Goal: Task Accomplishment & Management: Manage account settings

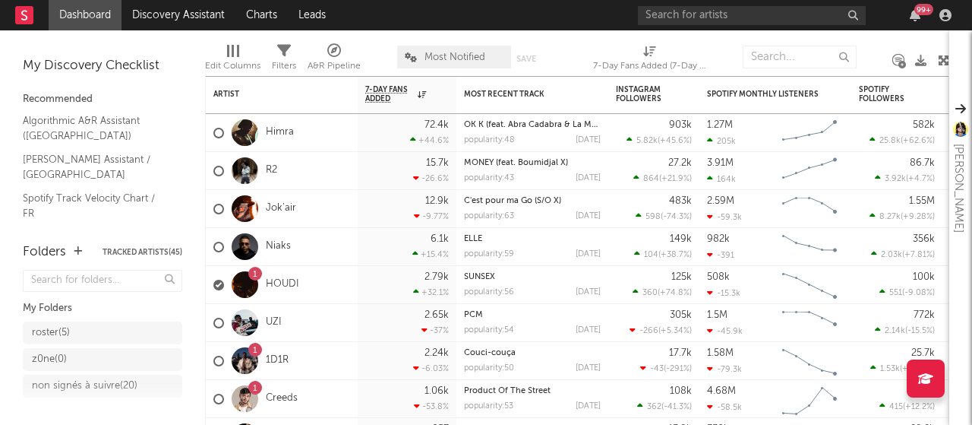
scroll to position [129, 0]
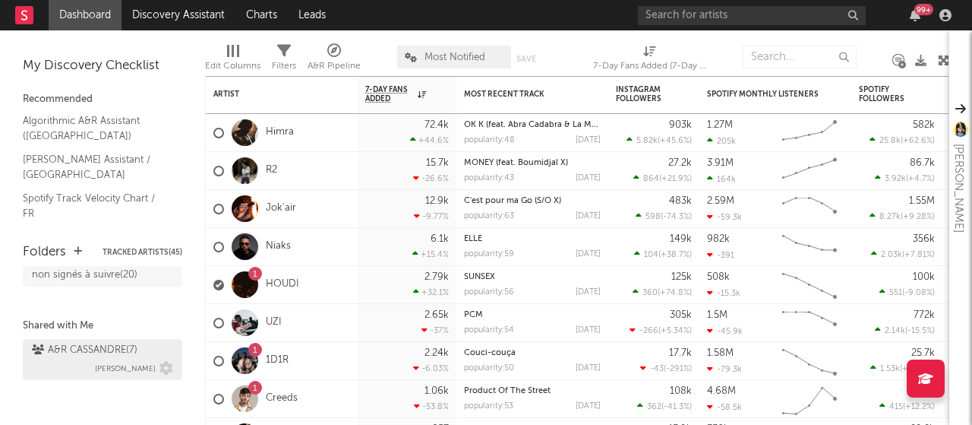
click at [67, 353] on div "A&R CASSANDRE ( 7 )" at bounding box center [85, 350] width 106 height 18
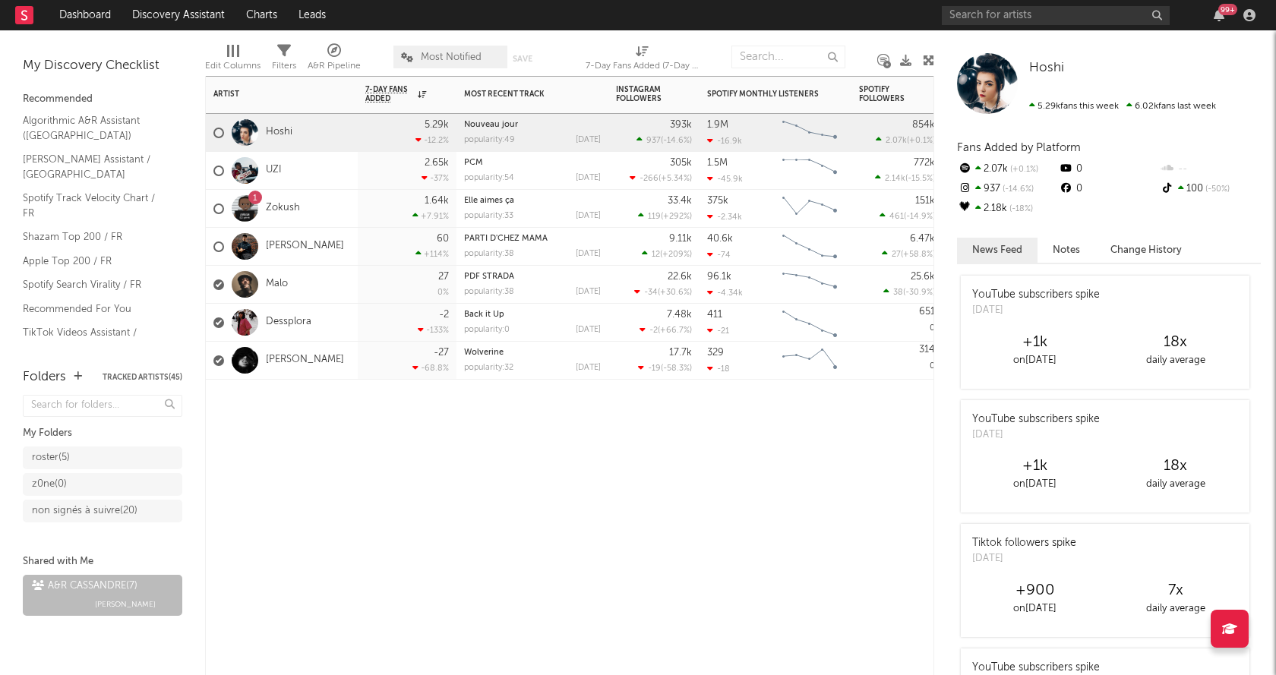
click at [838, 424] on div "Artist Notifications 7-Day Fans Added WoW % Change Most Recent Track Popularity…" at bounding box center [569, 375] width 729 height 599
click at [365, 424] on div "Artist Notifications 7-Day Fans Added WoW % Change Most Recent Track Popularity…" at bounding box center [569, 375] width 729 height 599
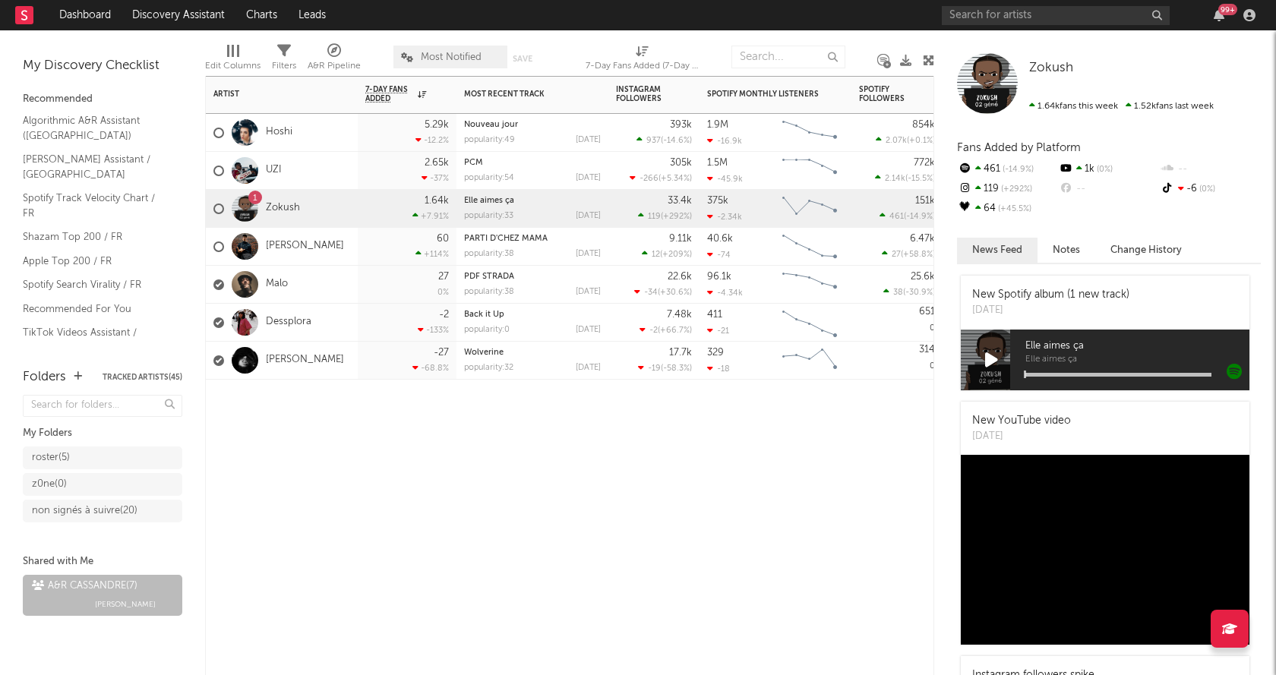
click at [362, 138] on div "5.29k -12.2 %" at bounding box center [407, 133] width 99 height 38
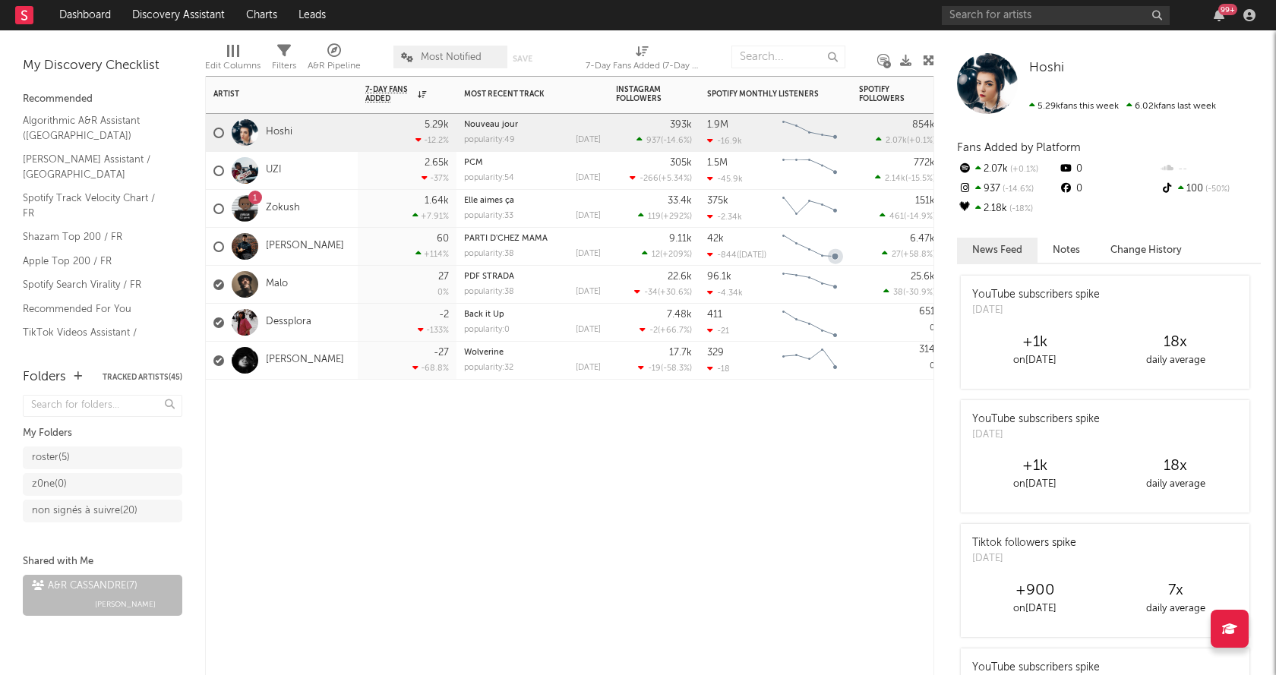
click at [636, 424] on div "Artist Notifications 7-Day Fans Added WoW % Change Most Recent Track Popularity…" at bounding box center [569, 375] width 729 height 599
click at [273, 46] on span "Filters" at bounding box center [284, 60] width 24 height 30
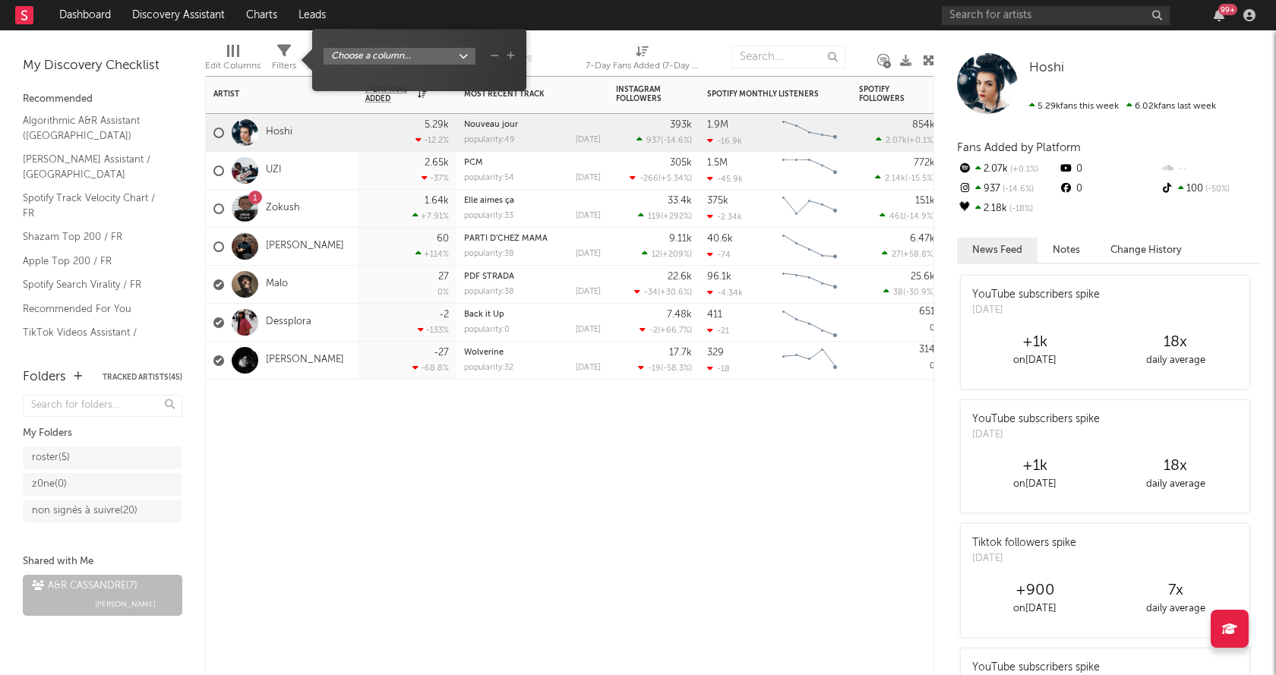
click at [795, 424] on div "Artist Notifications 7-Day Fans Added WoW % Change Most Recent Track Popularity…" at bounding box center [569, 375] width 729 height 599
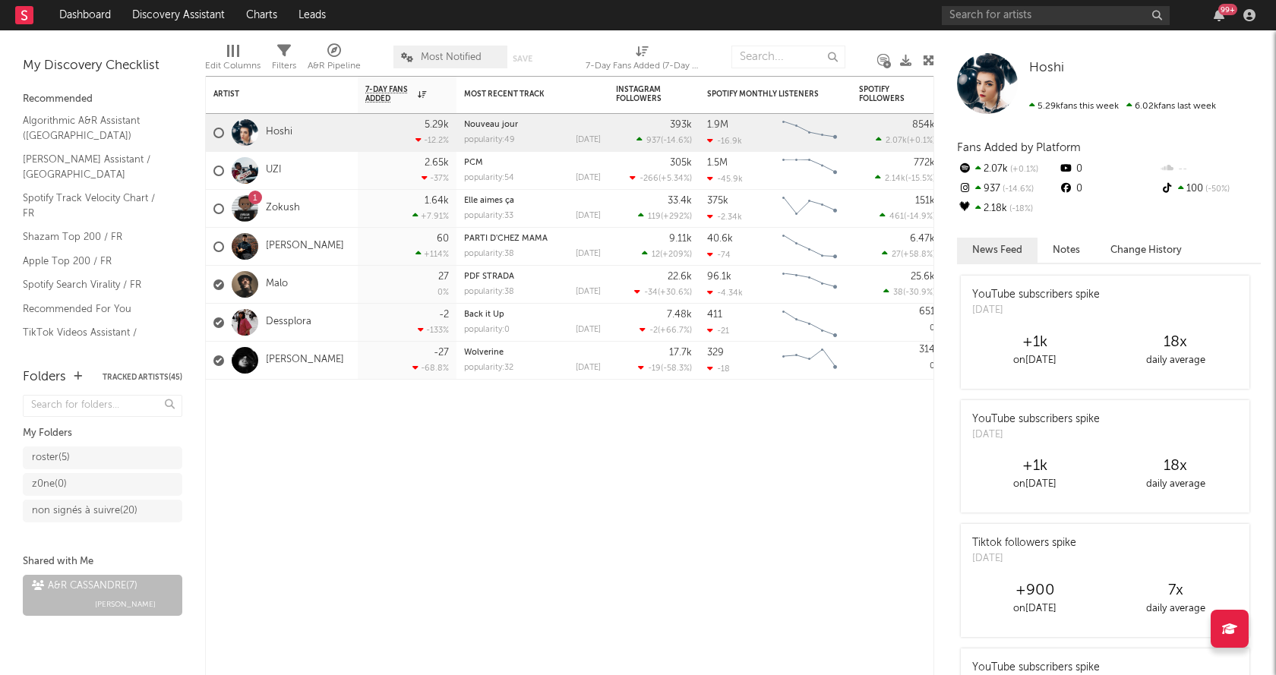
click at [972, 55] on div "Hoshi Hoshi 5.29k fans this week 6.02k fans last week Fans Added by Platform 2.…" at bounding box center [1105, 352] width 342 height 645
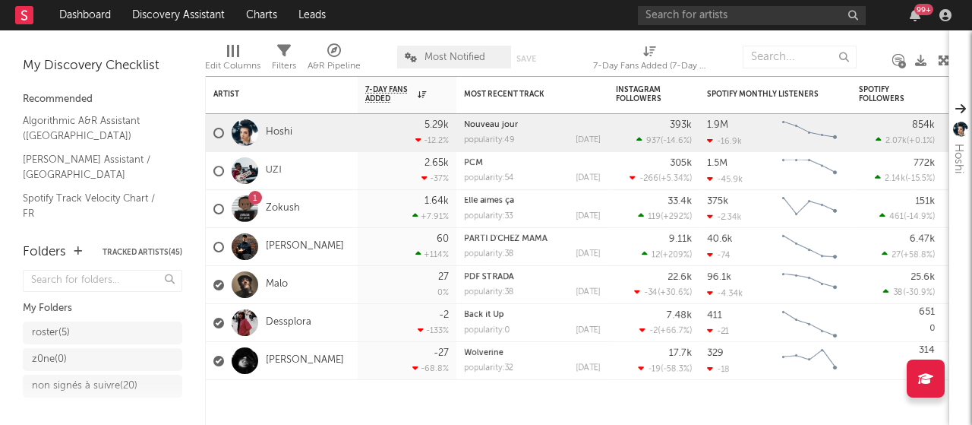
click at [245, 52] on span "Edit Columns" at bounding box center [232, 60] width 55 height 30
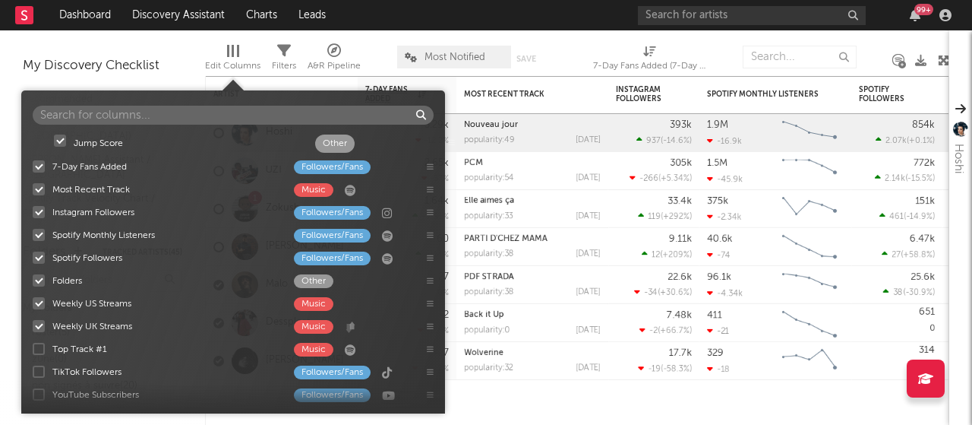
drag, startPoint x: 93, startPoint y: 257, endPoint x: 115, endPoint y: 140, distance: 119.2
click at [115, 140] on div "7-Day Fans Added Followers/Fans Most Recent Track Music Instagram Followers Fol…" at bounding box center [233, 267] width 424 height 270
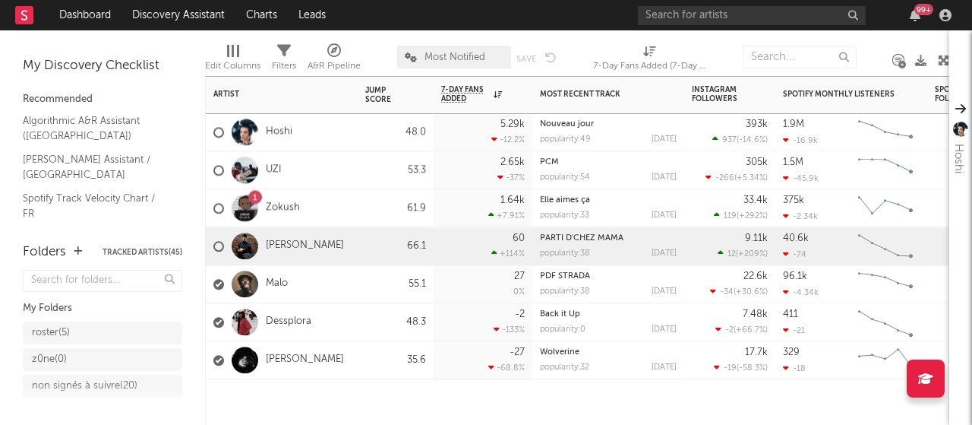
click at [365, 243] on div "66.1" at bounding box center [396, 246] width 76 height 38
click at [81, 327] on div "roster ( 5 )" at bounding box center [87, 333] width 111 height 18
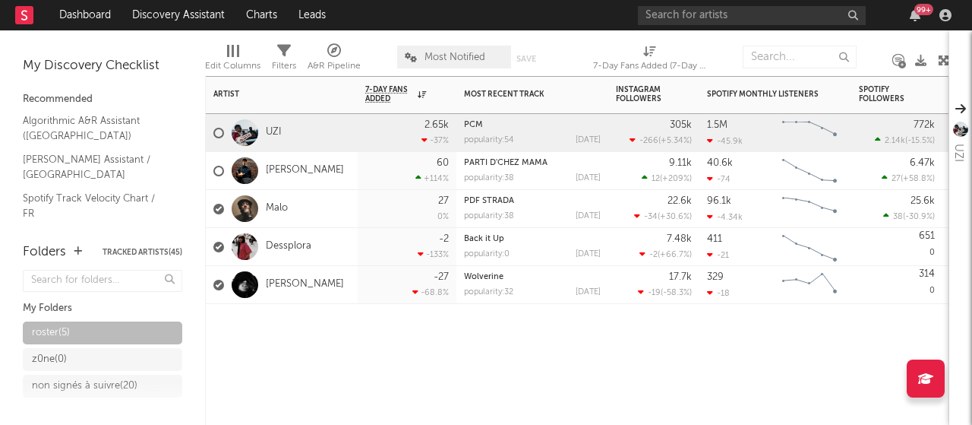
drag, startPoint x: 422, startPoint y: 340, endPoint x: 380, endPoint y: 276, distance: 77.3
click at [422, 340] on div at bounding box center [407, 327] width 99 height 46
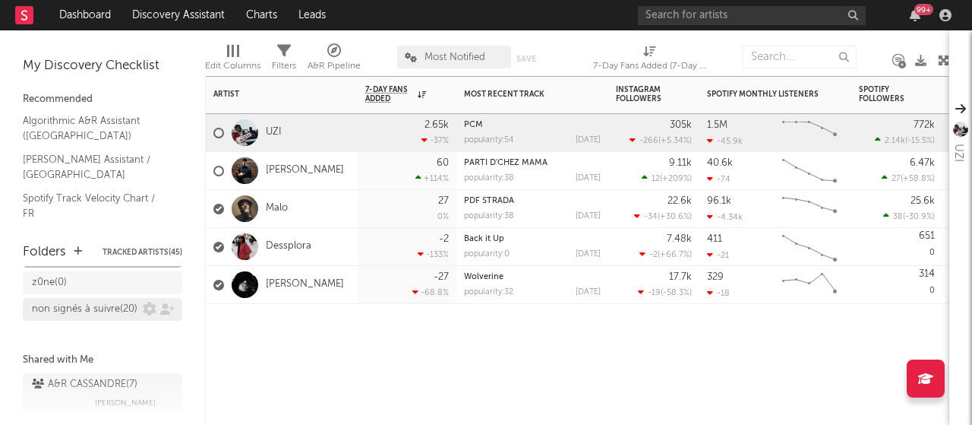
scroll to position [53, 0]
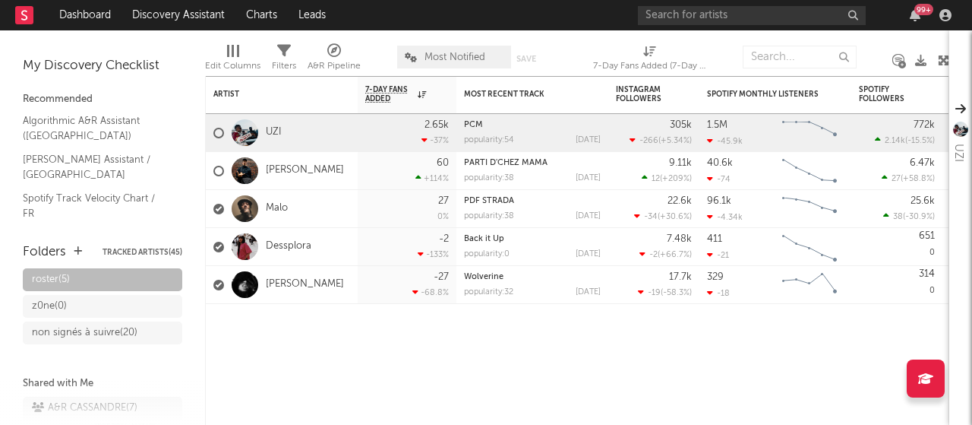
click at [70, 372] on div "roster ( 5 ) z0ne ( 0 ) non signés à suivre ( 20 )" at bounding box center [103, 319] width 160 height 110
click at [71, 342] on div "non signés à suivre ( 20 )" at bounding box center [85, 333] width 106 height 18
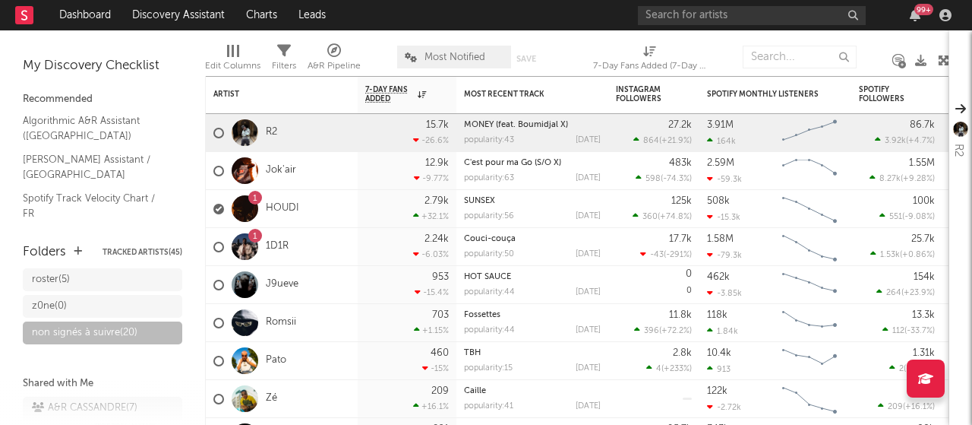
click at [228, 57] on div "Edit Columns" at bounding box center [232, 66] width 55 height 18
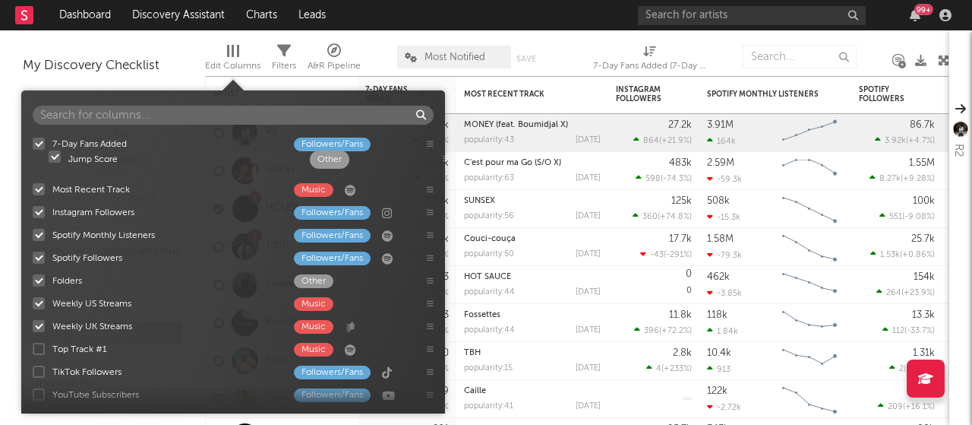
drag, startPoint x: 109, startPoint y: 265, endPoint x: 125, endPoint y: 165, distance: 101.5
click at [125, 165] on div "7-Day Fans Added Followers/Fans Most Recent Track Music Instagram Followers Fol…" at bounding box center [233, 267] width 424 height 270
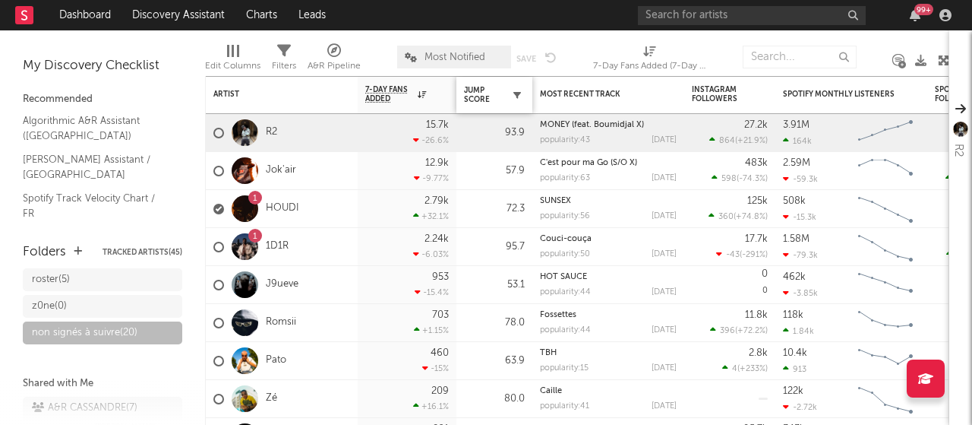
click at [518, 93] on icon "button" at bounding box center [518, 95] width 8 height 8
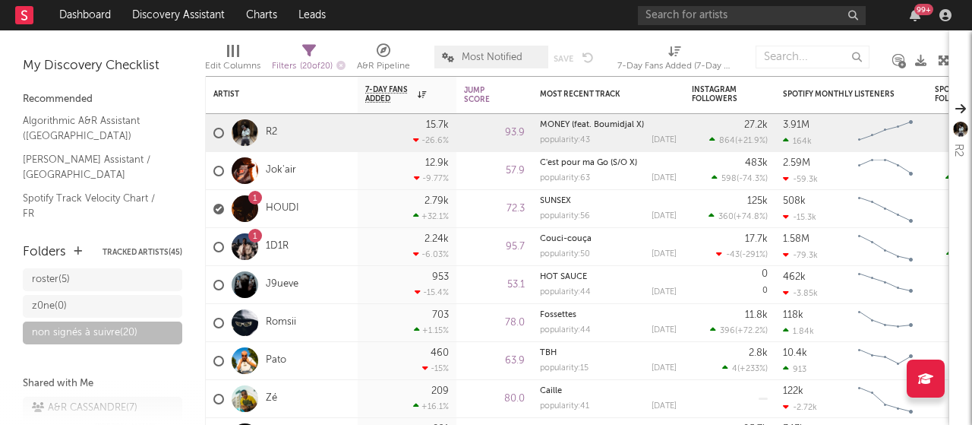
click at [163, 45] on div "My Discovery Checklist Recommended Algorithmic A&R Assistant (France) Nielsen A…" at bounding box center [102, 129] width 205 height 198
click at [494, 172] on div "57.9" at bounding box center [494, 171] width 61 height 18
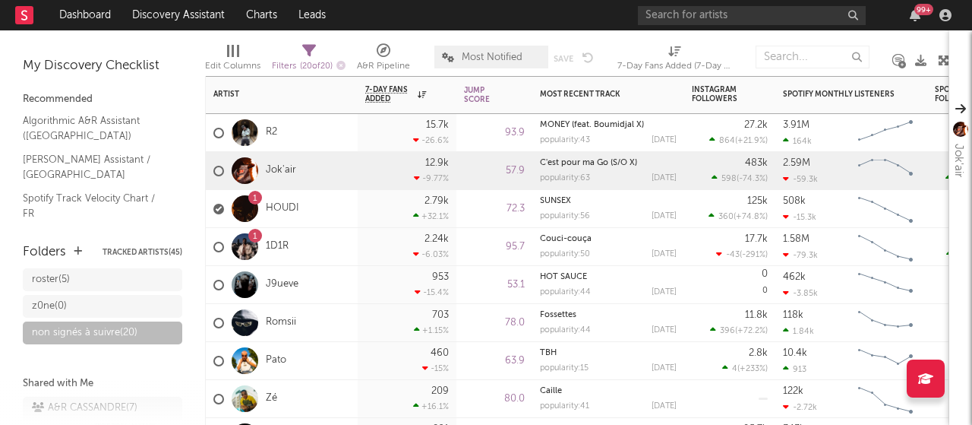
click at [435, 245] on div "2.24k -6.03 %" at bounding box center [407, 246] width 84 height 37
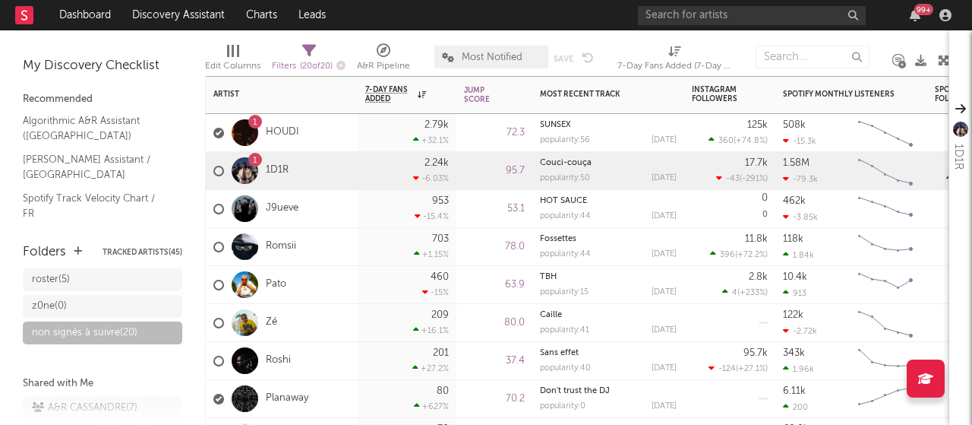
click at [484, 209] on div "53.1" at bounding box center [494, 209] width 61 height 18
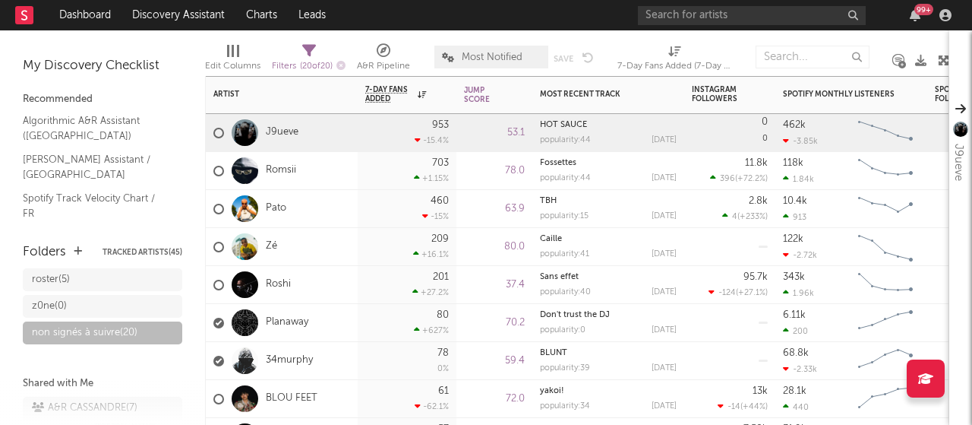
drag, startPoint x: 484, startPoint y: 209, endPoint x: 483, endPoint y: 220, distance: 10.7
click at [483, 210] on div "63.9" at bounding box center [494, 209] width 61 height 18
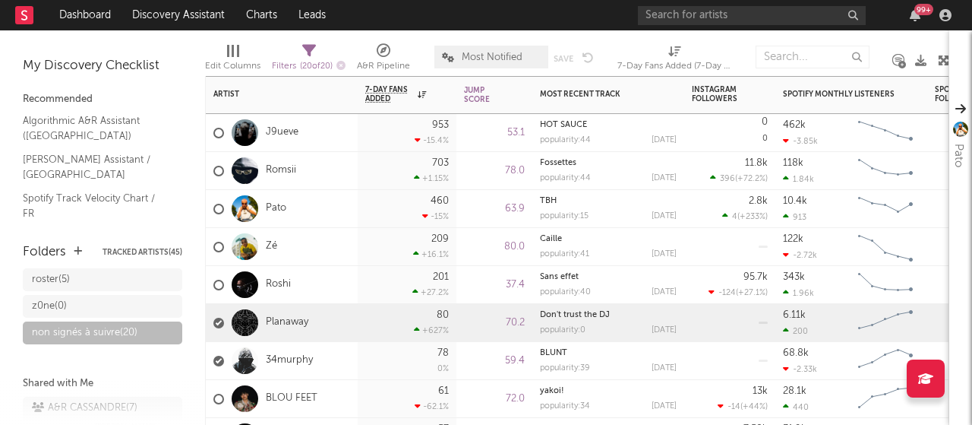
click at [486, 304] on div "70.2" at bounding box center [495, 323] width 76 height 38
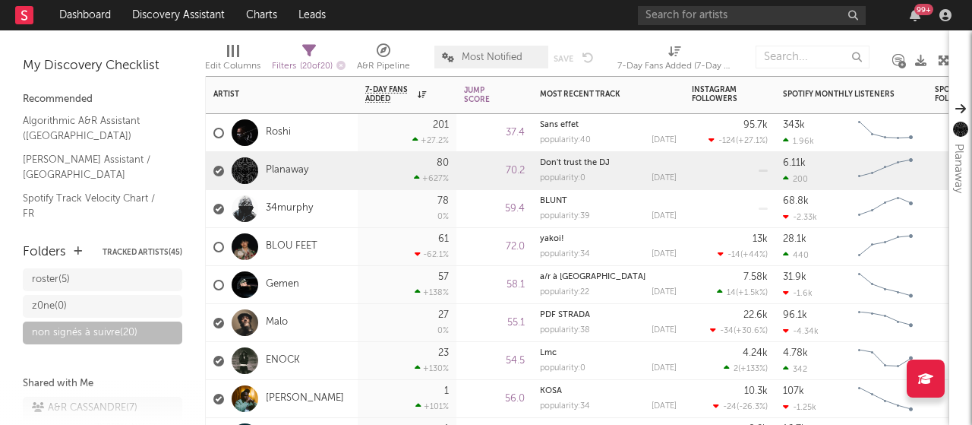
click at [486, 260] on div "72.0" at bounding box center [495, 247] width 76 height 38
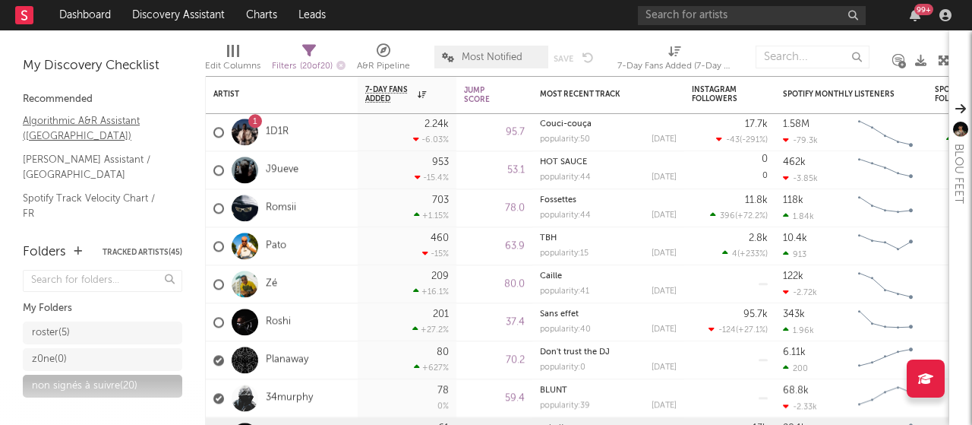
click at [73, 119] on link "Algorithmic A&R Assistant (France)" at bounding box center [95, 127] width 144 height 31
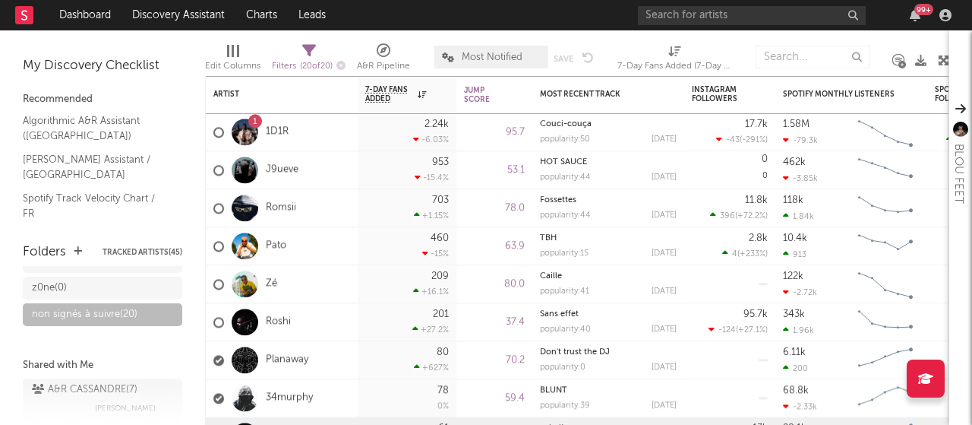
scroll to position [129, 0]
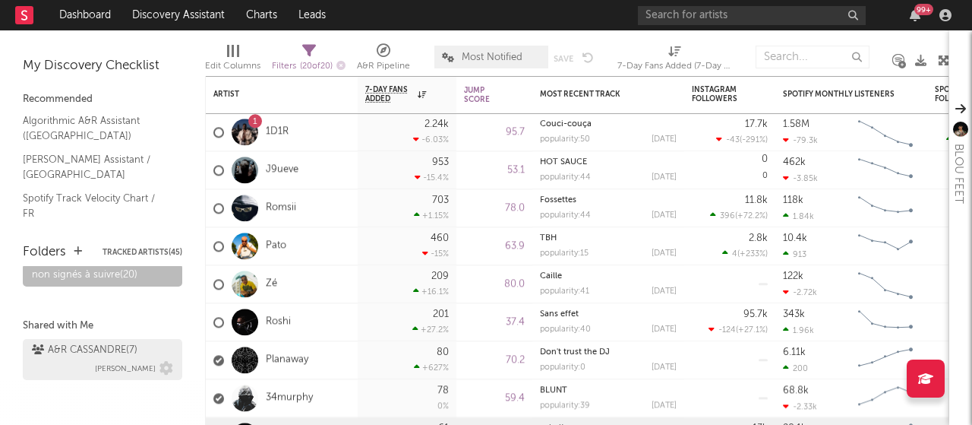
click at [100, 358] on div "A&R CASSANDRE ( 7 )" at bounding box center [85, 350] width 106 height 18
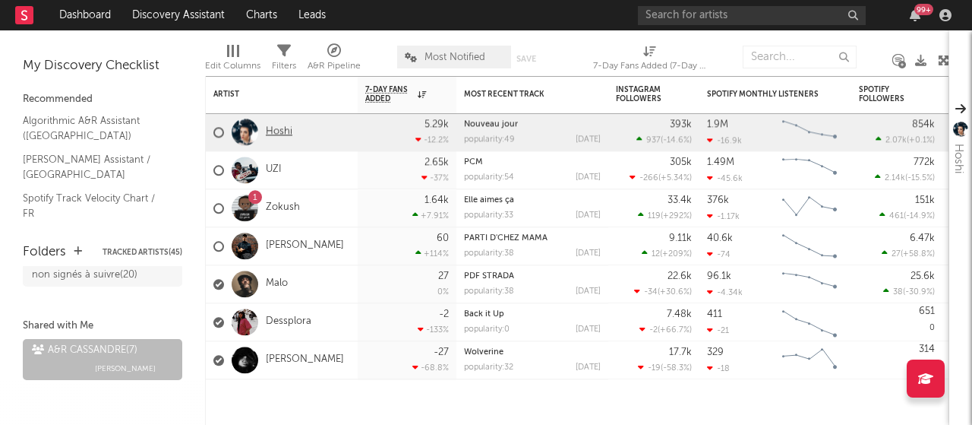
click at [284, 133] on link "Hoshi" at bounding box center [279, 131] width 27 height 13
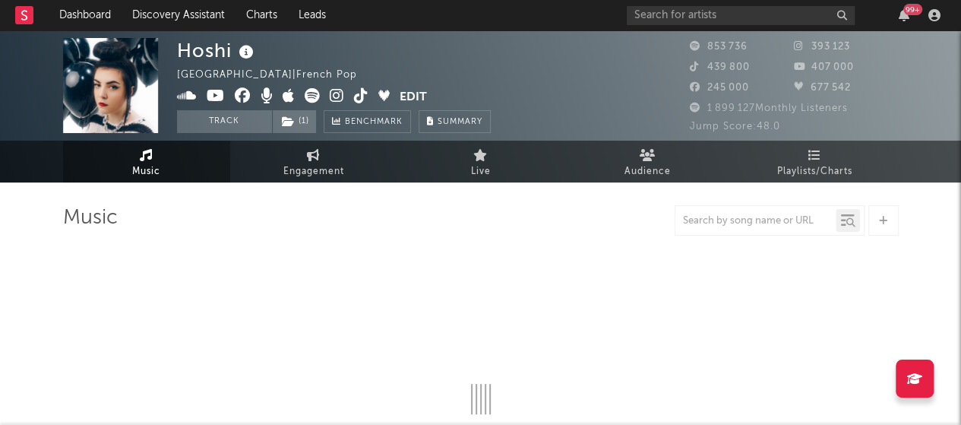
click at [407, 95] on button "Edit" at bounding box center [413, 97] width 27 height 19
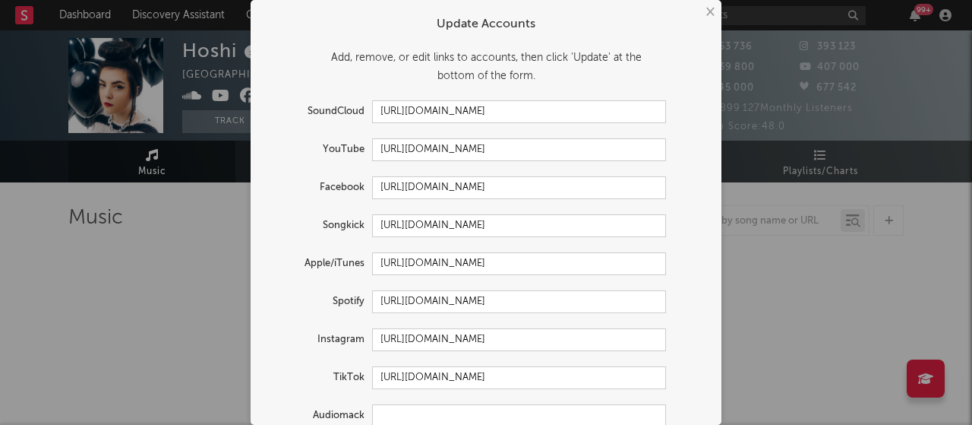
select select "6m"
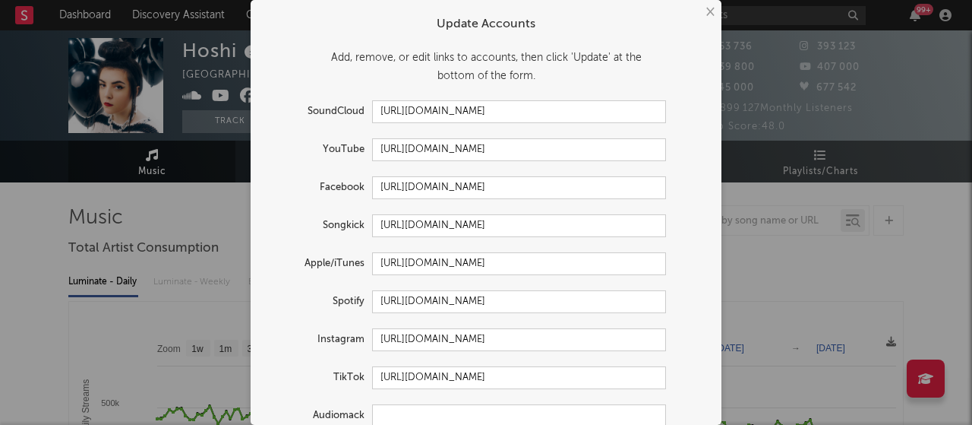
click at [690, 139] on div "YouTube https://youtube.com/@hoshiofficielle" at bounding box center [486, 149] width 441 height 23
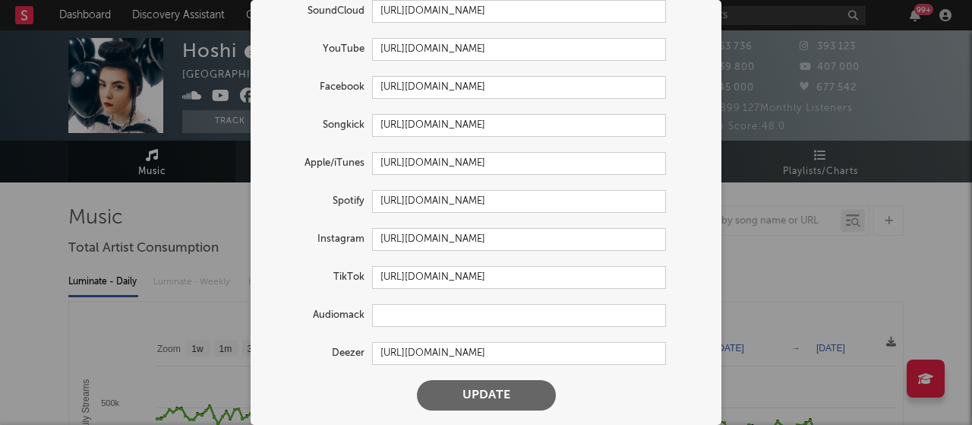
click at [163, 227] on div "× Update Accounts Add, remove, or edit links to accounts, then click 'Update' a…" at bounding box center [486, 212] width 972 height 425
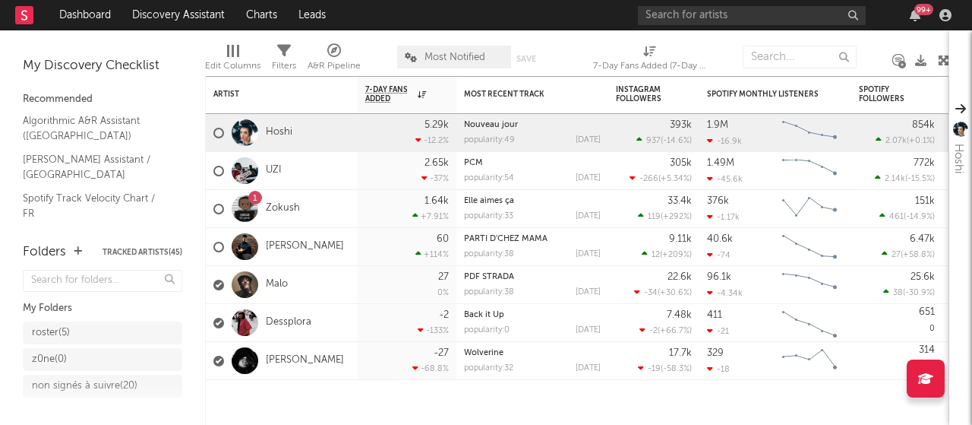
click at [272, 169] on link "UZI" at bounding box center [274, 170] width 16 height 13
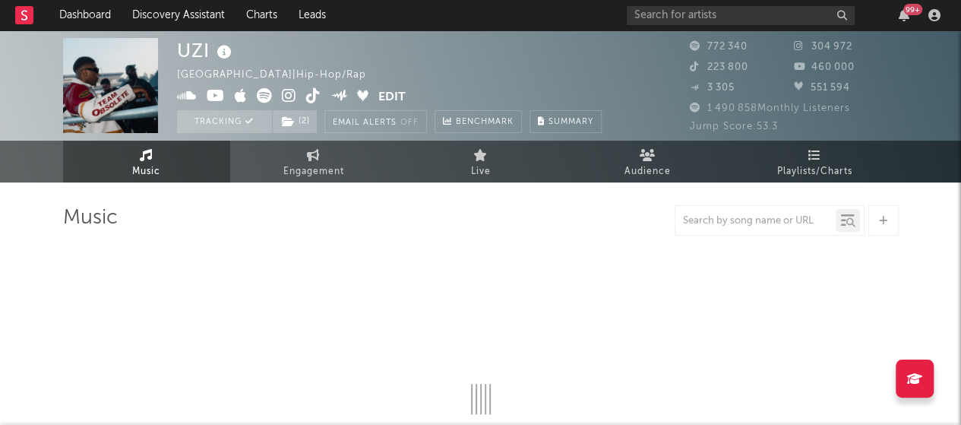
click at [395, 94] on button "Edit" at bounding box center [391, 97] width 27 height 19
select select "6m"
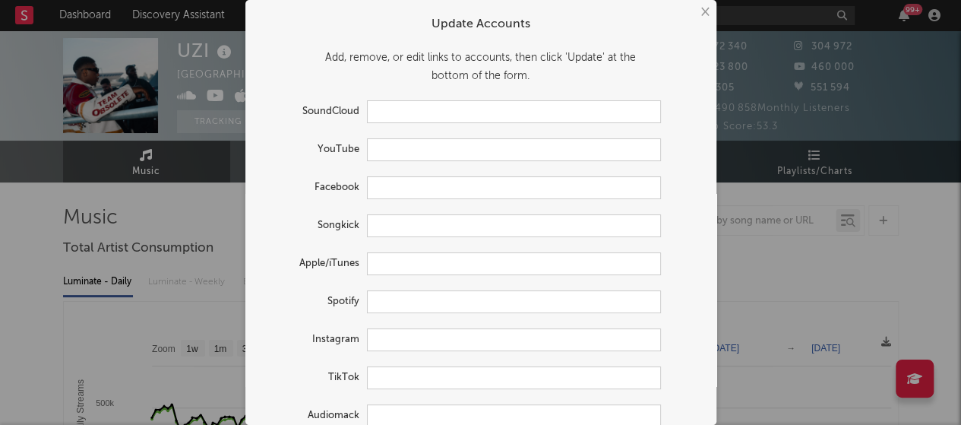
type input "https://soundcloud.com/uzi1-music"
type input "https://youtube.com/@uzi_officiel"
type input "https://music.apple.com/us/artist/uzi/1491049236"
type input "https://open.spotify.com/artist/5U05AU34EcZ8pfohg2dicI"
type input "https://www.instagram.com/uzi_officiel/"
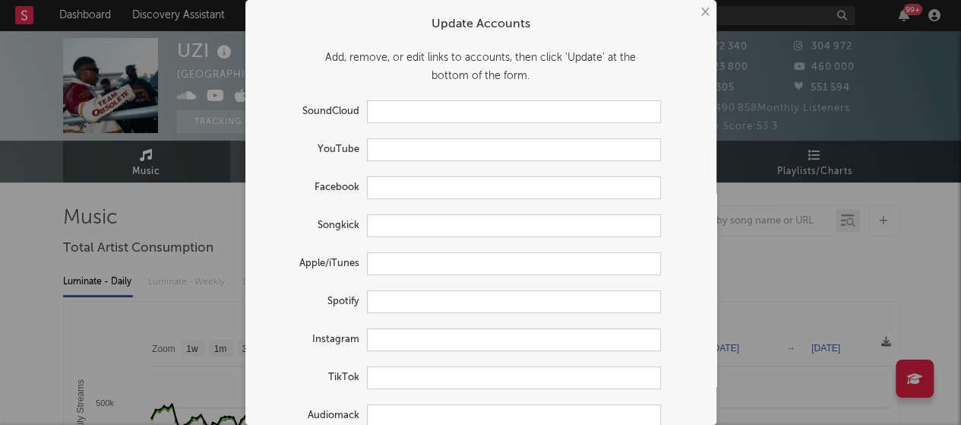
type input "https://www.tiktok.com/share/user/6836451737948259334"
type input "https://audiomack.com/OfficielUzi"
type input "https://www.deezer.com/en/artist/250495"
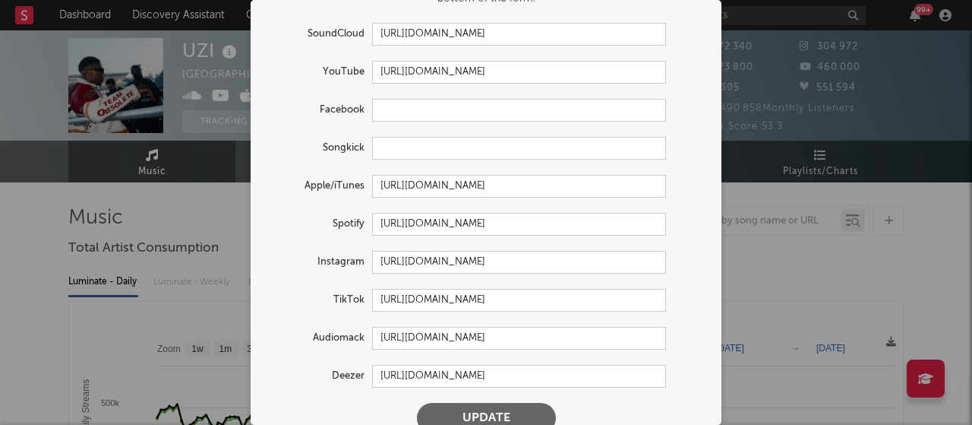
scroll to position [100, 0]
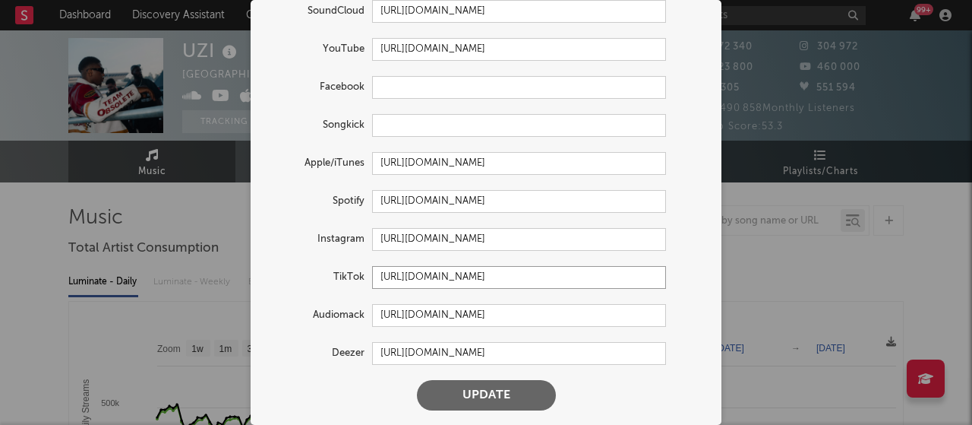
drag, startPoint x: 369, startPoint y: 277, endPoint x: 656, endPoint y: 286, distance: 287.3
click at [656, 286] on input "https://www.tiktok.com/share/user/6836451737948259334" at bounding box center [519, 277] width 294 height 23
click at [666, 319] on div "Audiomack https://audiomack.com/OfficielUzi" at bounding box center [486, 315] width 441 height 23
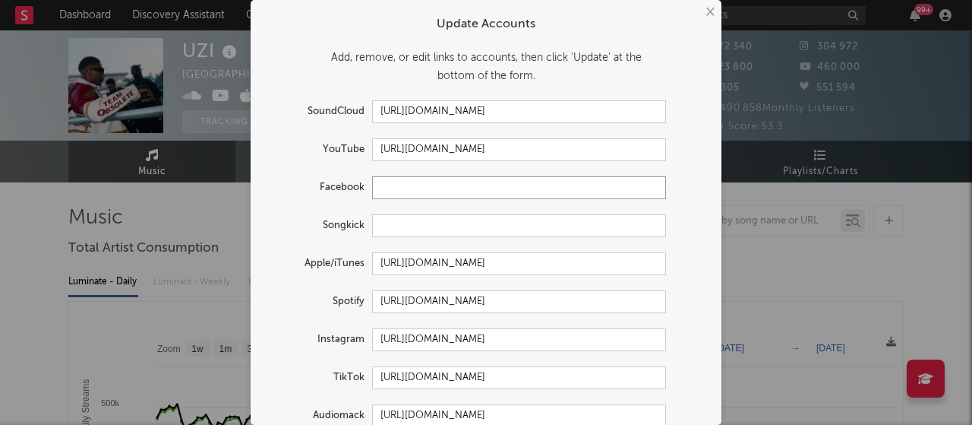
click at [389, 185] on input "text" at bounding box center [519, 187] width 294 height 23
paste input "https://www.facebook.com/uziofficiel/"
type input "https://www.facebook.com/uziofficiel/"
click at [275, 160] on div "YouTube https://youtube.com/@uzi_officiel" at bounding box center [466, 149] width 400 height 23
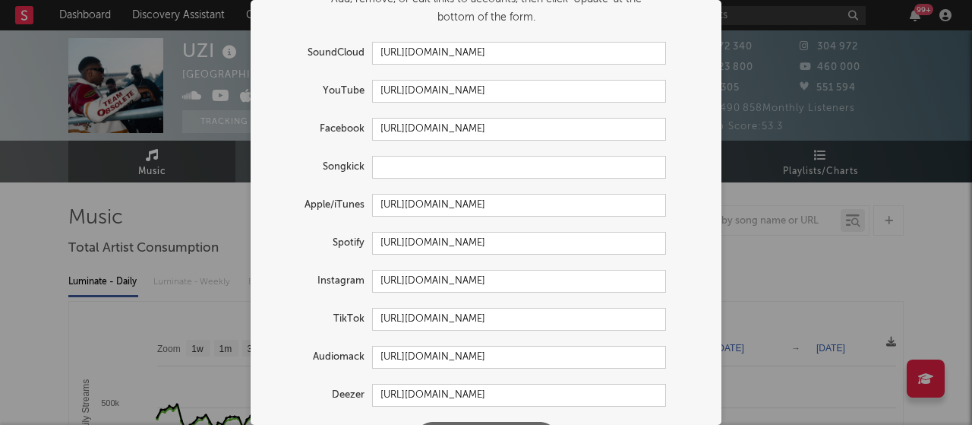
scroll to position [100, 0]
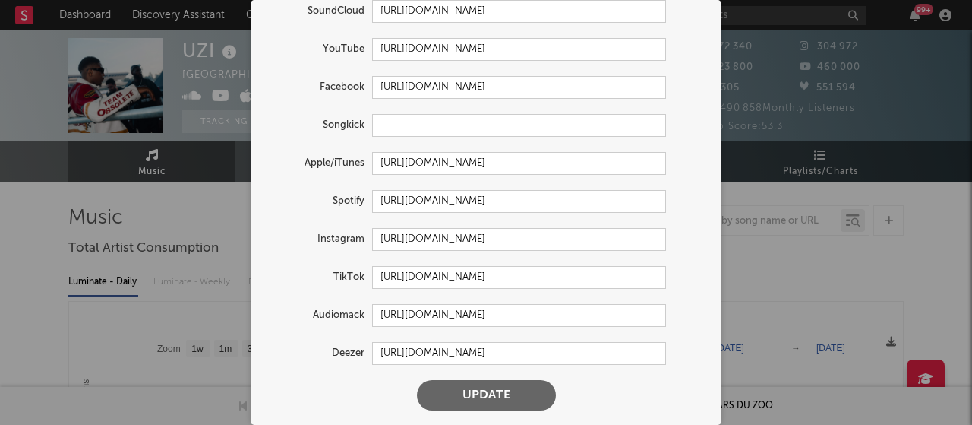
click at [479, 394] on button "Update" at bounding box center [486, 395] width 139 height 30
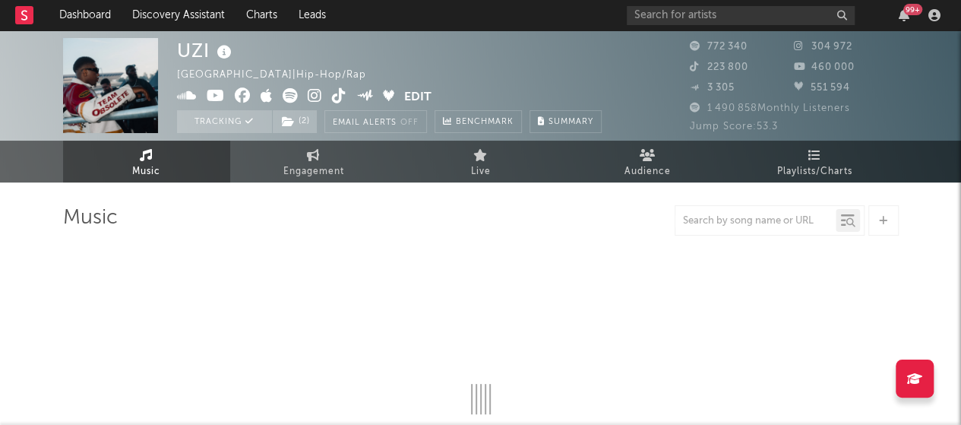
select select "6m"
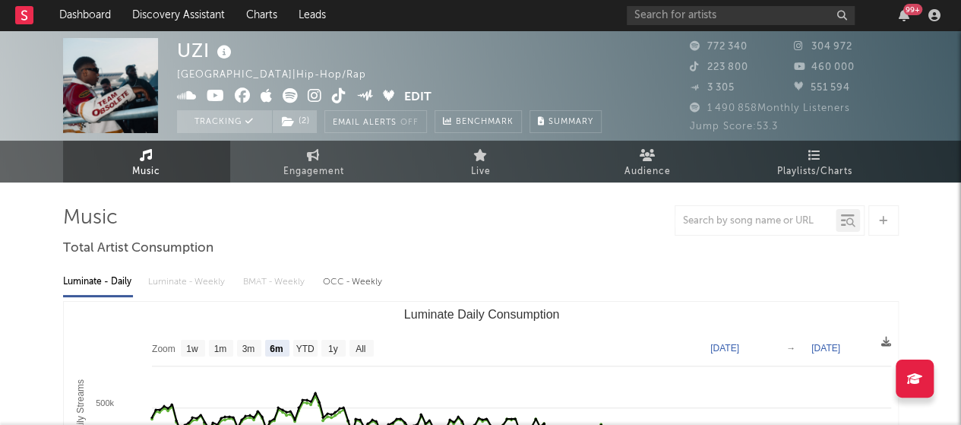
click at [692, 90] on icon at bounding box center [694, 87] width 9 height 6
click at [185, 93] on icon at bounding box center [187, 95] width 20 height 15
click at [413, 101] on button "Edit" at bounding box center [417, 97] width 27 height 19
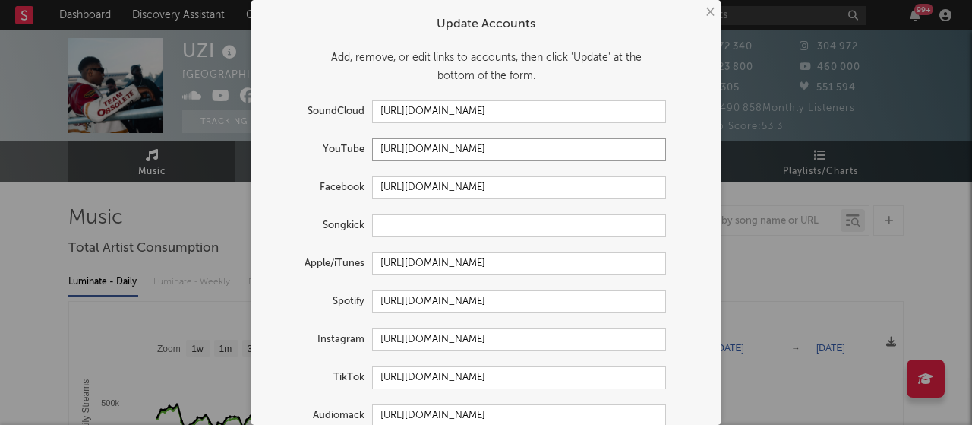
click at [588, 154] on input "https://youtube.com/@uzi_officiel" at bounding box center [519, 149] width 294 height 23
click at [585, 187] on input "https://www.facebook.com/uziofficiel/" at bounding box center [519, 187] width 294 height 23
click at [635, 302] on input "https://open.spotify.com/artist/5U05AU34EcZ8pfohg2dicI" at bounding box center [519, 301] width 294 height 23
click at [647, 301] on input "https://open.spotify.com/artist/5U05AU34EcZ8pfohg2dicI" at bounding box center [519, 301] width 294 height 23
click at [653, 334] on input "https://www.instagram.com/uzi_officiel/" at bounding box center [519, 339] width 294 height 23
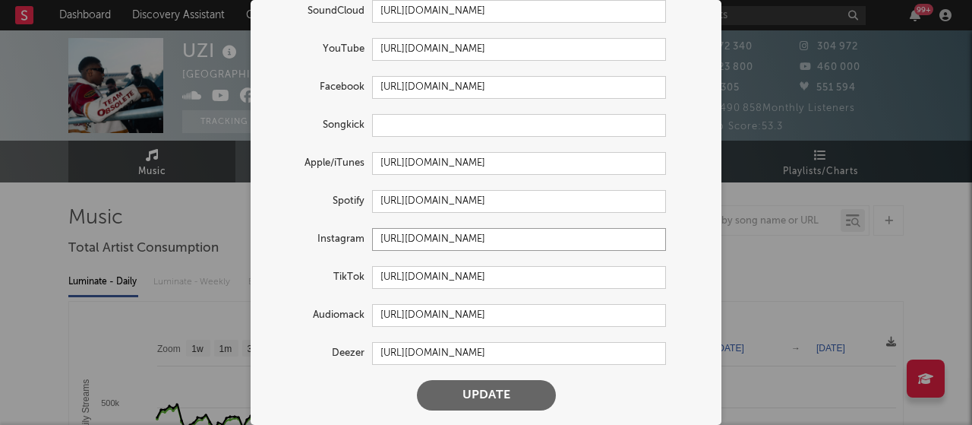
drag, startPoint x: 587, startPoint y: 242, endPoint x: 487, endPoint y: 239, distance: 100.3
click at [297, 232] on div "Instagram https://www.instagram.com/uzi_officiel/" at bounding box center [466, 239] width 400 height 23
drag, startPoint x: 573, startPoint y: 360, endPoint x: 371, endPoint y: 341, distance: 203.0
click at [372, 343] on input "https://www.deezer.com/en/artist/250495" at bounding box center [519, 353] width 294 height 23
click at [604, 255] on form "Update Accounts Add, remove, or edit links to accounts, then click 'Update' at …" at bounding box center [486, 162] width 456 height 511
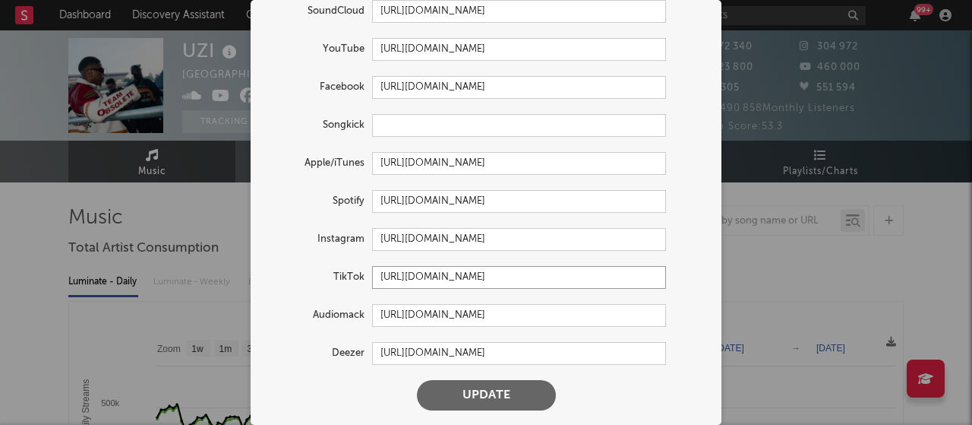
drag, startPoint x: 648, startPoint y: 274, endPoint x: 332, endPoint y: 270, distance: 316.1
click at [332, 270] on div "TikTok https://www.tiktok.com/share/user/6836451737948259334" at bounding box center [466, 277] width 400 height 23
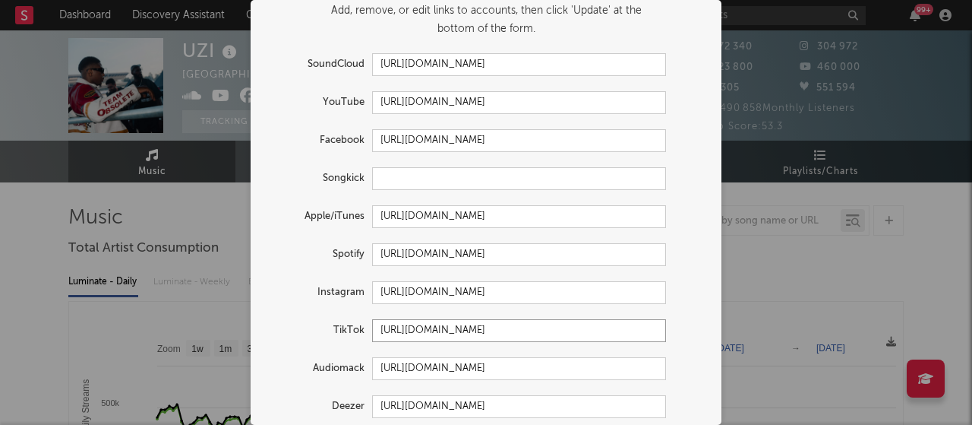
scroll to position [0, 0]
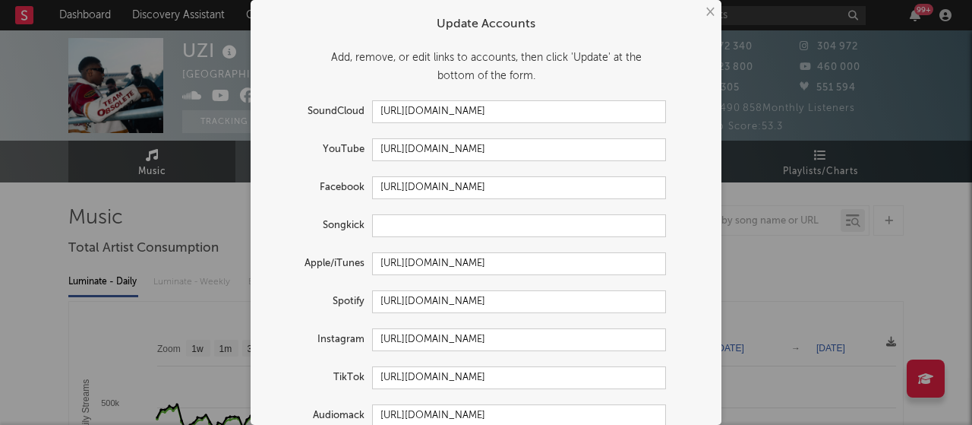
click at [577, 71] on div "Add, remove, or edit links to accounts, then click 'Update' at the bottom of th…" at bounding box center [486, 67] width 441 height 36
click at [561, 151] on input "https://youtube.com/@uzi_officiel" at bounding box center [519, 149] width 294 height 23
click at [561, 170] on form "Update Accounts Add, remove, or edit links to accounts, then click 'Update' at …" at bounding box center [486, 263] width 456 height 511
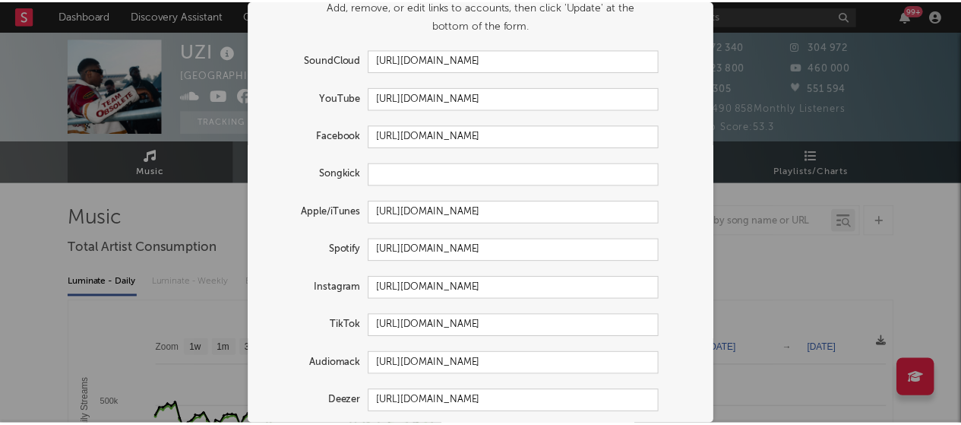
scroll to position [76, 0]
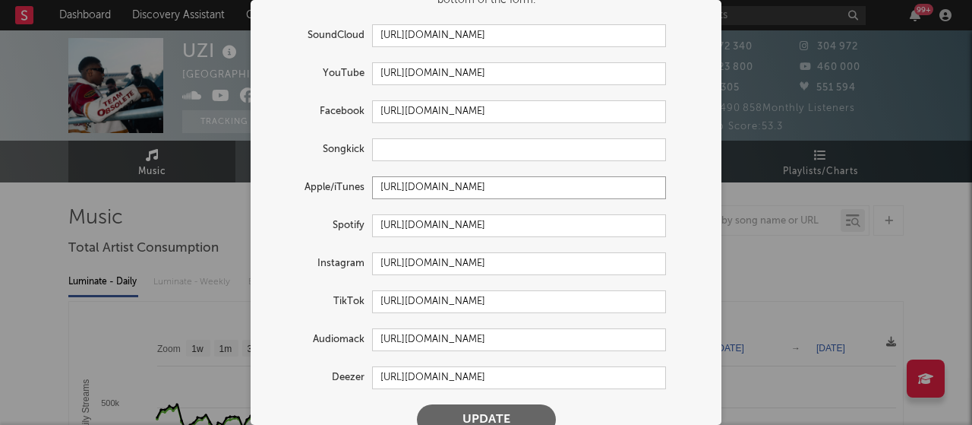
drag, startPoint x: 622, startPoint y: 194, endPoint x: 364, endPoint y: 169, distance: 259.5
click at [277, 169] on form "Update Accounts Add, remove, or edit links to accounts, then click 'Update' at …" at bounding box center [486, 187] width 456 height 511
click at [761, 134] on div "× Update Accounts Add, remove, or edit links to accounts, then click 'Update' a…" at bounding box center [486, 212] width 972 height 425
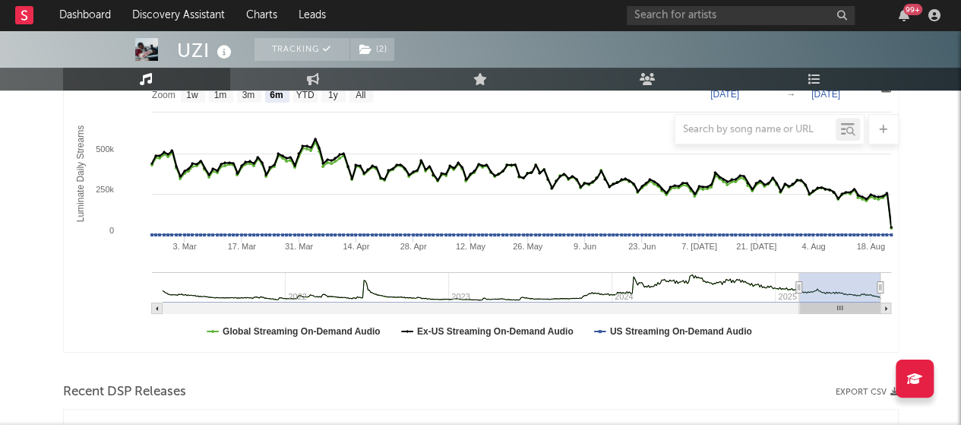
scroll to position [380, 0]
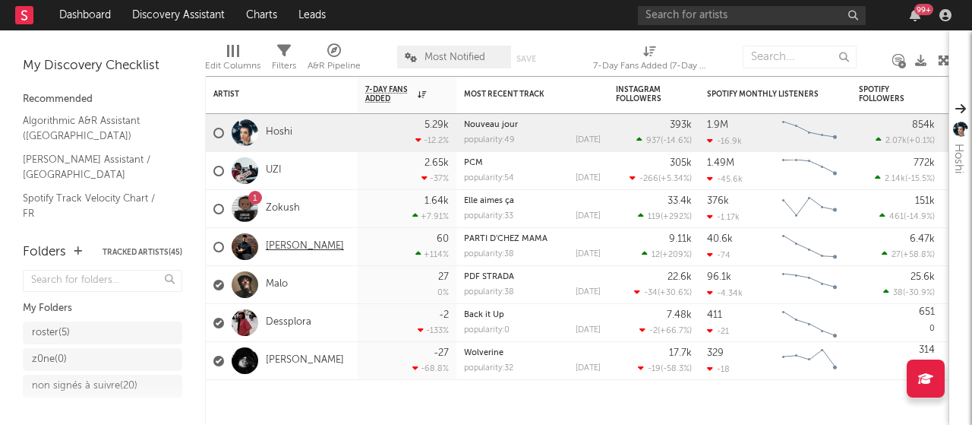
click at [286, 248] on link "Jaymee" at bounding box center [305, 246] width 78 height 13
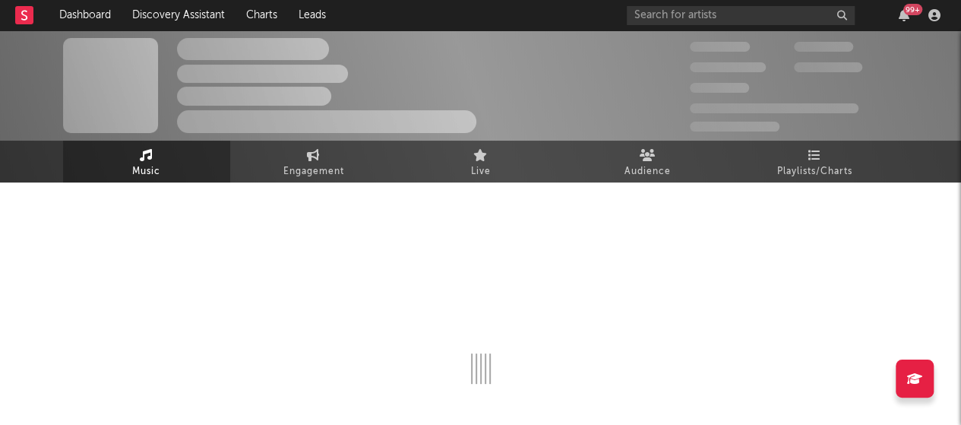
select select "1w"
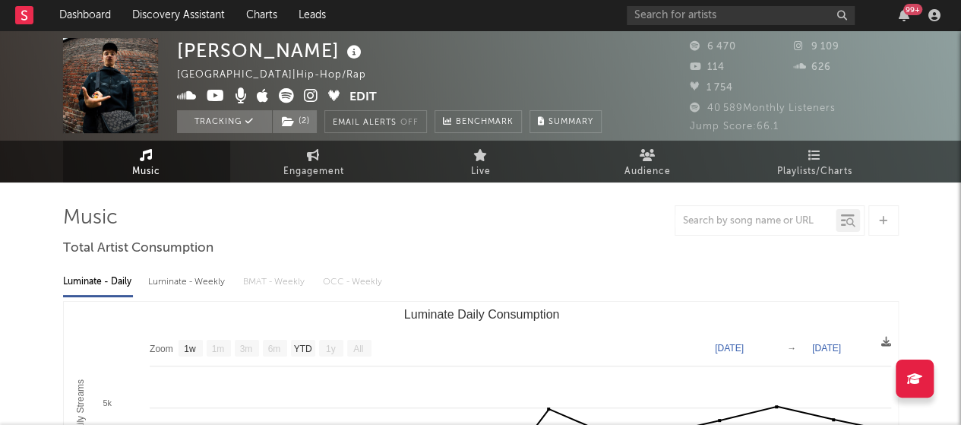
click at [369, 95] on button "Edit" at bounding box center [362, 97] width 27 height 19
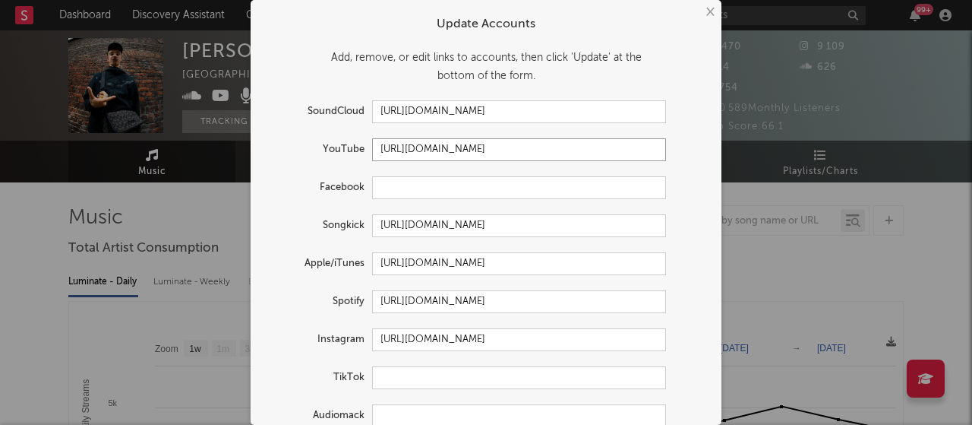
click at [571, 150] on input "https://youtube.com/@theylen" at bounding box center [519, 149] width 294 height 23
drag, startPoint x: 517, startPoint y: 147, endPoint x: 339, endPoint y: 147, distance: 177.8
click at [339, 147] on div "YouTube https://youtube.com/@theylen" at bounding box center [466, 149] width 400 height 23
drag, startPoint x: 453, startPoint y: 147, endPoint x: 427, endPoint y: 153, distance: 26.4
paste input "www.youtube.com/@ayojaymee"
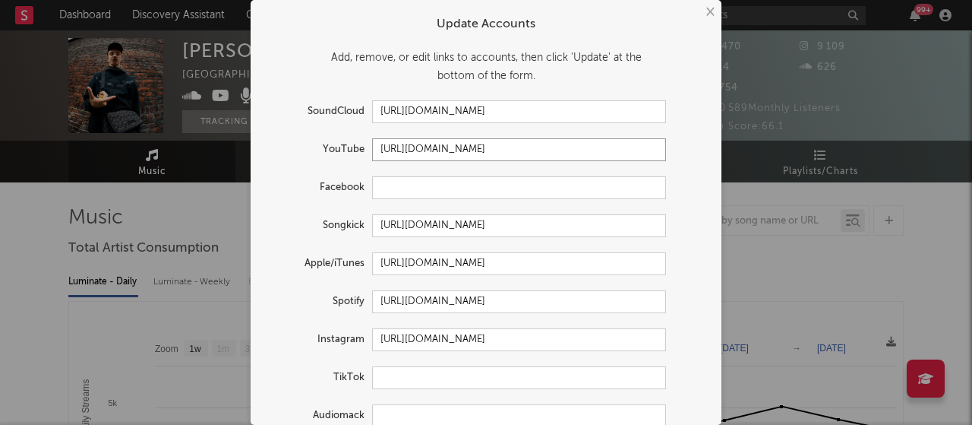
type input "https://www.youtube.com/@ayojaymee"
click at [470, 172] on form "Update Accounts Add, remove, or edit links to accounts, then click 'Update' at …" at bounding box center [486, 263] width 456 height 511
click at [626, 262] on input "https://music.apple.com/us/artist/jaymee/271754064" at bounding box center [519, 263] width 294 height 23
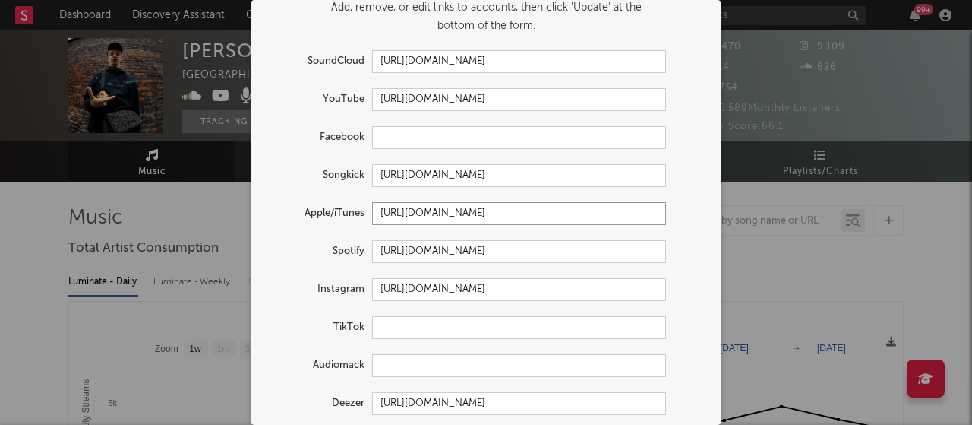
scroll to position [100, 0]
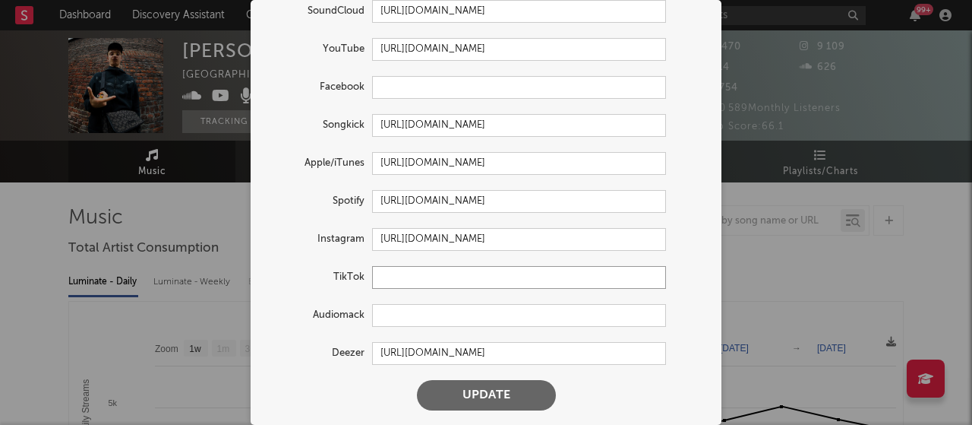
paste input "https://www.tiktok.com/@ayojaymee"
type input "https://www.tiktok.com/@ayojaymee"
drag, startPoint x: 587, startPoint y: 349, endPoint x: 343, endPoint y: 340, distance: 243.3
click at [343, 340] on form "Update Accounts Add, remove, or edit links to accounts, then click 'Update' at …" at bounding box center [486, 162] width 456 height 511
click at [459, 398] on button "Update" at bounding box center [486, 395] width 139 height 30
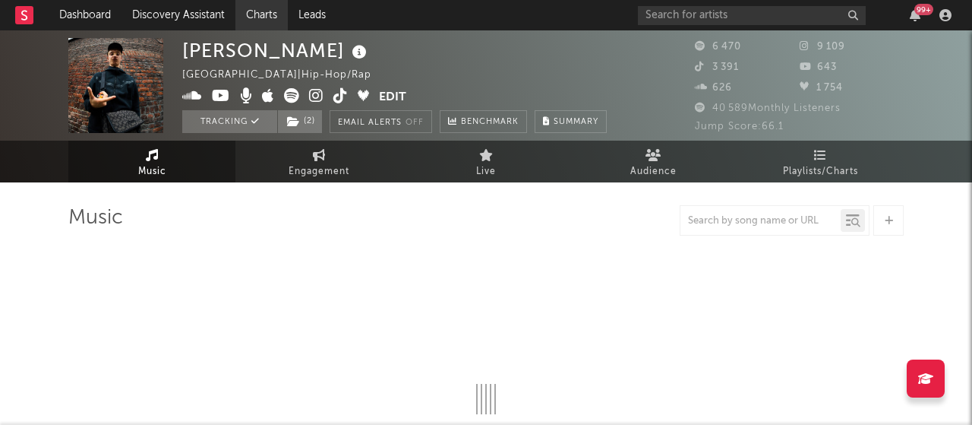
select select "1w"
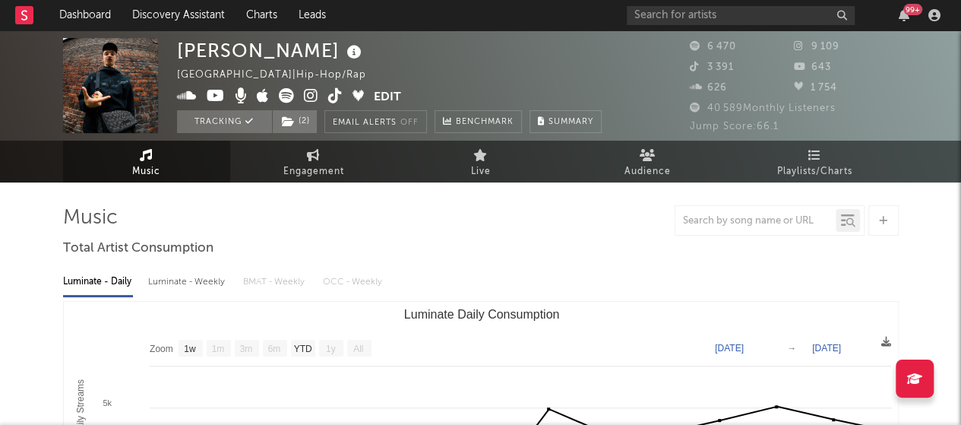
click at [188, 93] on icon at bounding box center [187, 95] width 20 height 15
click at [214, 100] on icon at bounding box center [216, 95] width 18 height 15
click at [259, 96] on icon at bounding box center [263, 95] width 12 height 15
click at [386, 100] on button "Edit" at bounding box center [387, 97] width 27 height 19
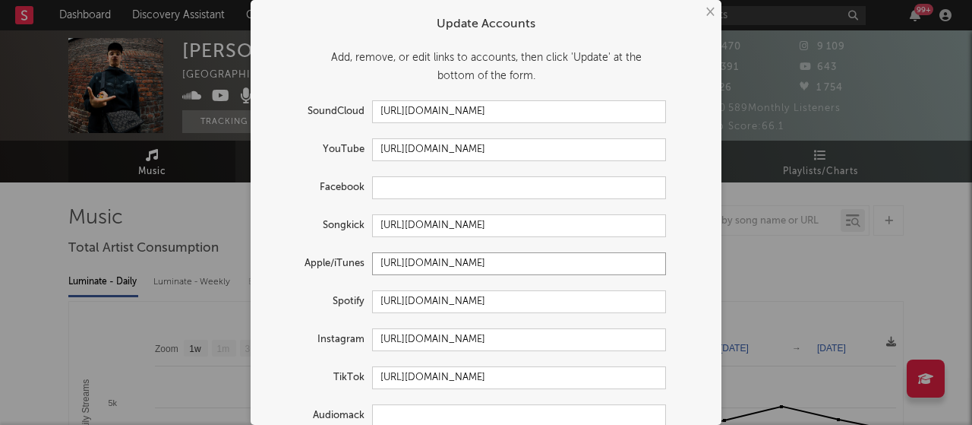
drag, startPoint x: 653, startPoint y: 265, endPoint x: 317, endPoint y: 267, distance: 336.6
click at [317, 267] on div "Apple/iTunes https://music.apple.com/us/artist/jaymee/271754064" at bounding box center [466, 263] width 400 height 23
paste input "1534215623"
type input "https://music.apple.com/us/artist/jaymee/1534215623"
click at [471, 245] on form "Update Accounts Add, remove, or edit links to accounts, then click 'Update' at …" at bounding box center [486, 263] width 456 height 511
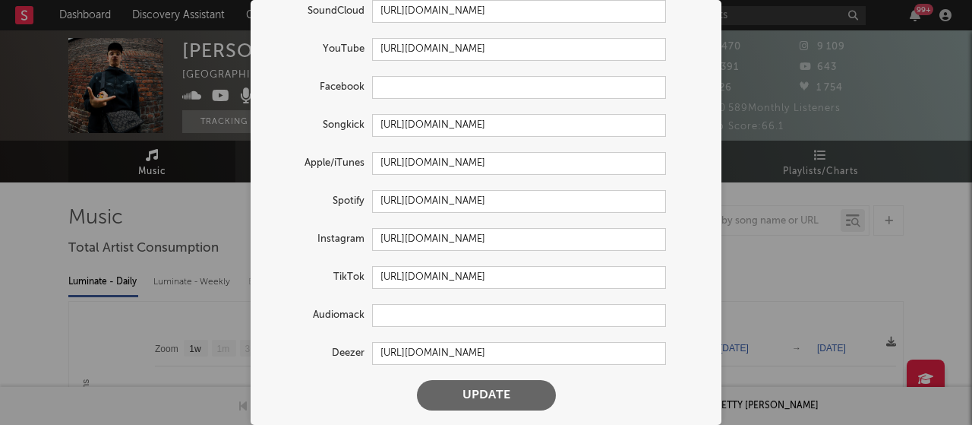
click at [489, 394] on button "Update" at bounding box center [486, 395] width 139 height 30
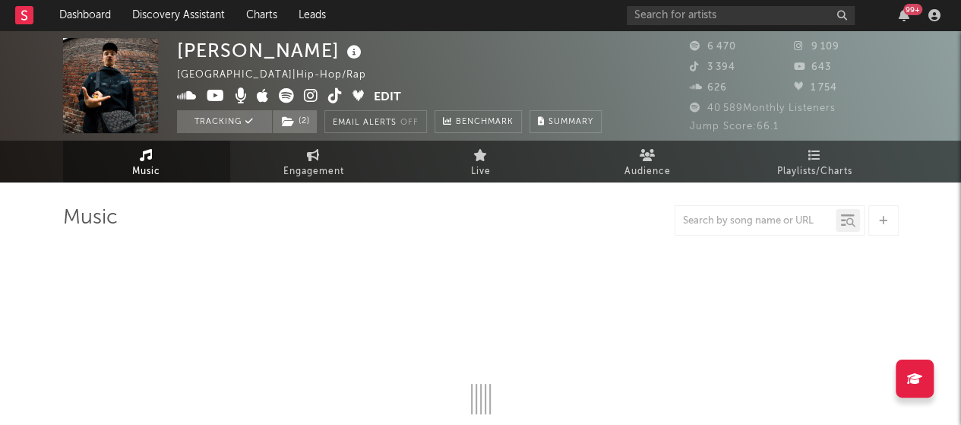
select select "1w"
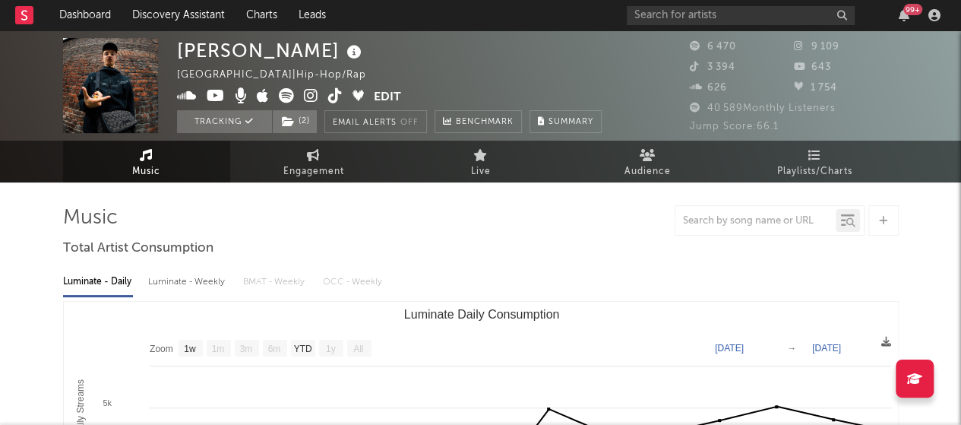
click at [377, 93] on button "Edit" at bounding box center [387, 97] width 27 height 19
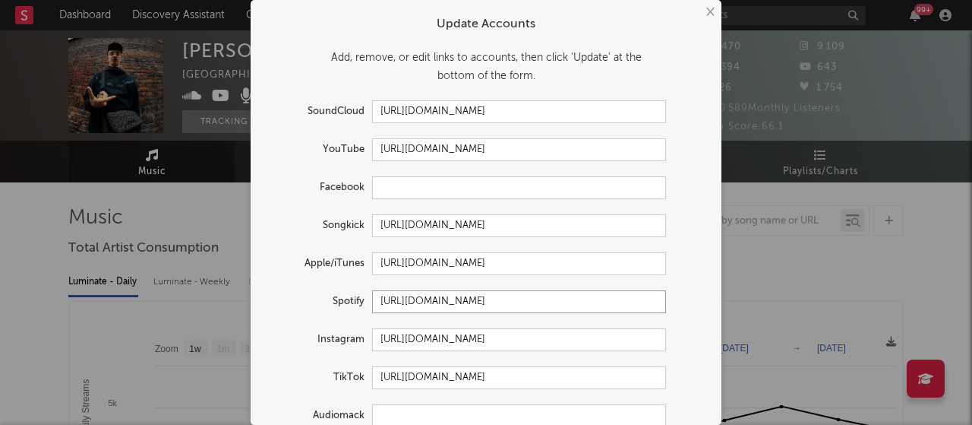
drag, startPoint x: 641, startPoint y: 296, endPoint x: 315, endPoint y: 308, distance: 326.9
click at [315, 308] on div "Spotify https://open.spotify.com/artist/78i5YadY0dgB2Fdb9tZp6s" at bounding box center [466, 301] width 400 height 23
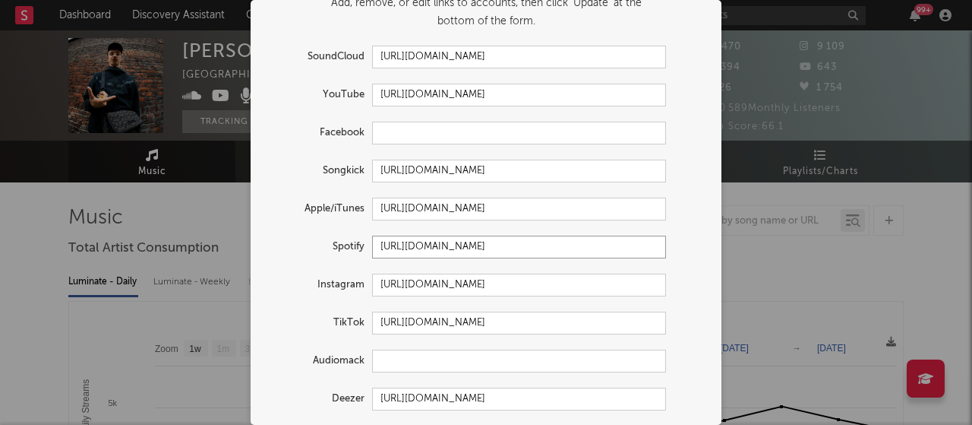
scroll to position [76, 0]
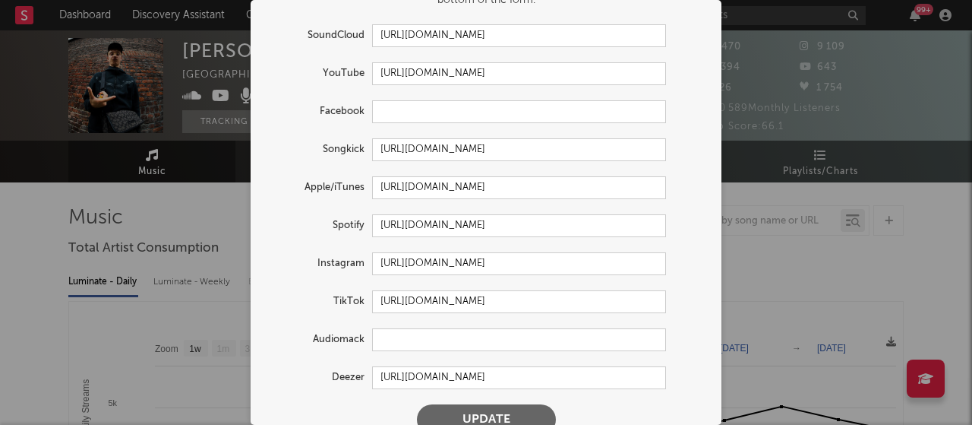
click at [611, 282] on form "Update Accounts Add, remove, or edit links to accounts, then click 'Update' at …" at bounding box center [486, 187] width 456 height 511
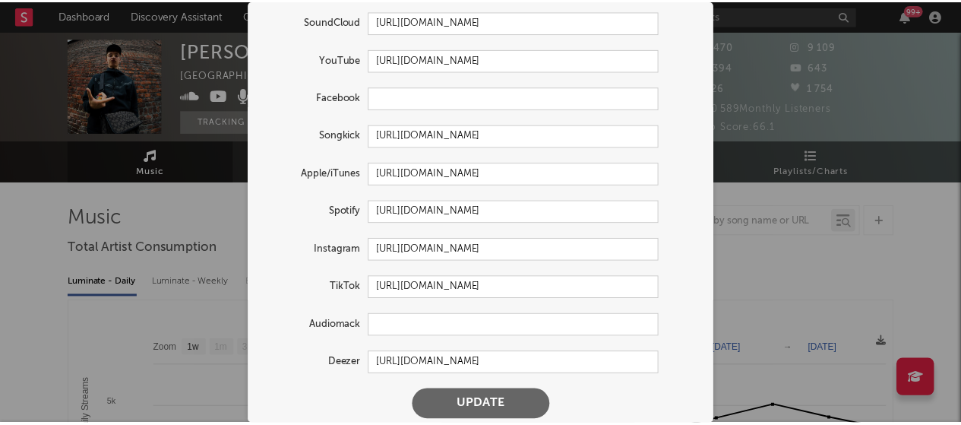
scroll to position [100, 0]
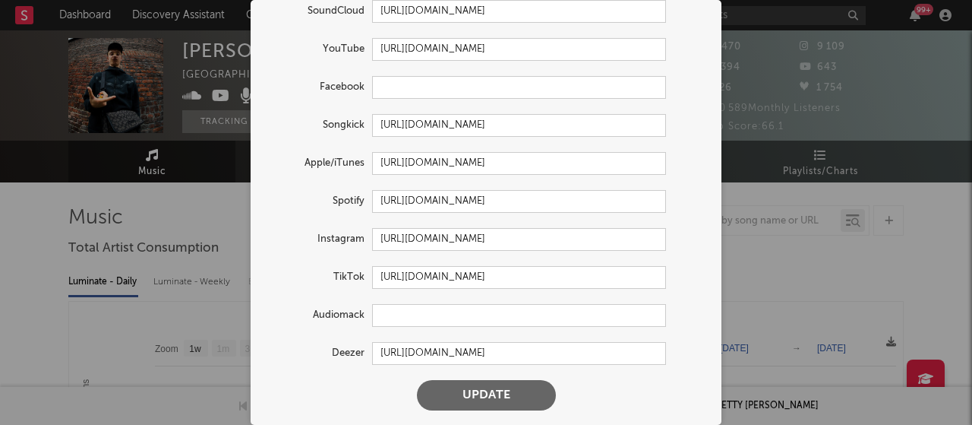
click at [492, 388] on button "Update" at bounding box center [486, 395] width 139 height 30
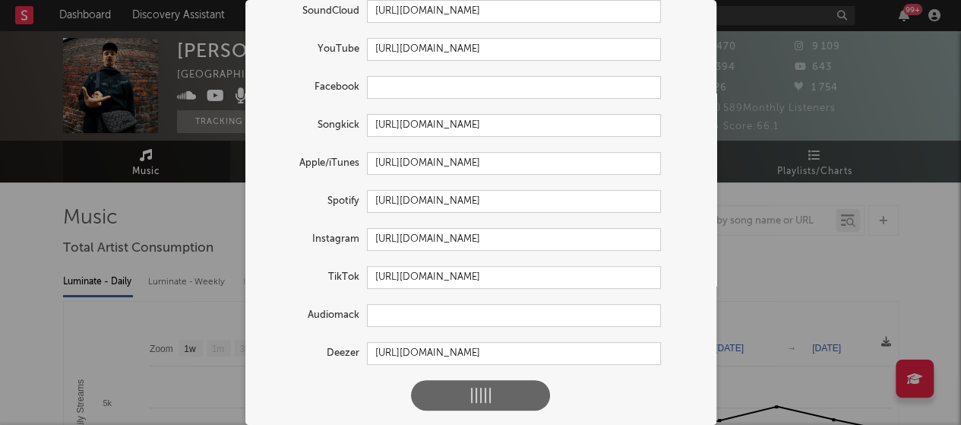
drag, startPoint x: 150, startPoint y: 236, endPoint x: 144, endPoint y: 242, distance: 8.6
click at [150, 235] on div "× Update Accounts Add, remove, or edit links to accounts, then click 'Update' a…" at bounding box center [480, 212] width 961 height 425
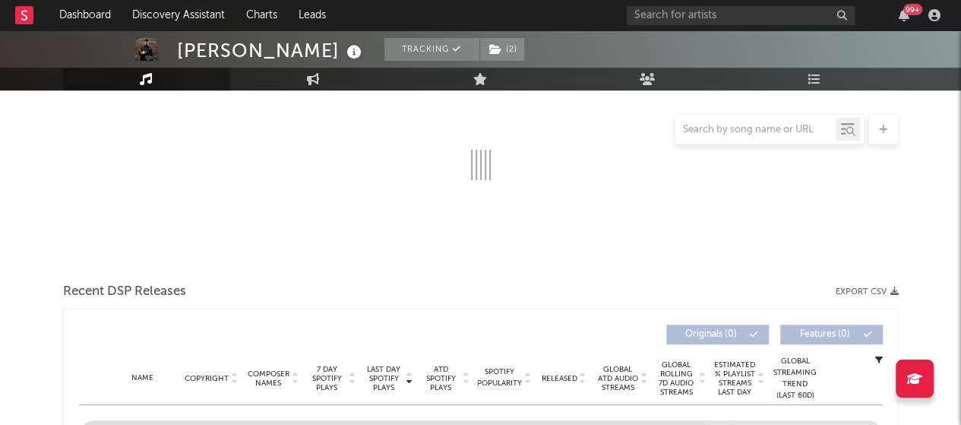
scroll to position [184, 0]
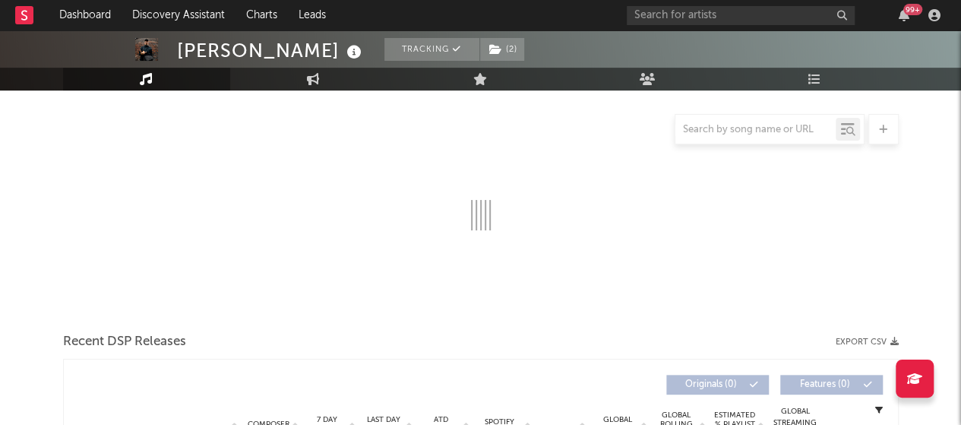
select select "1w"
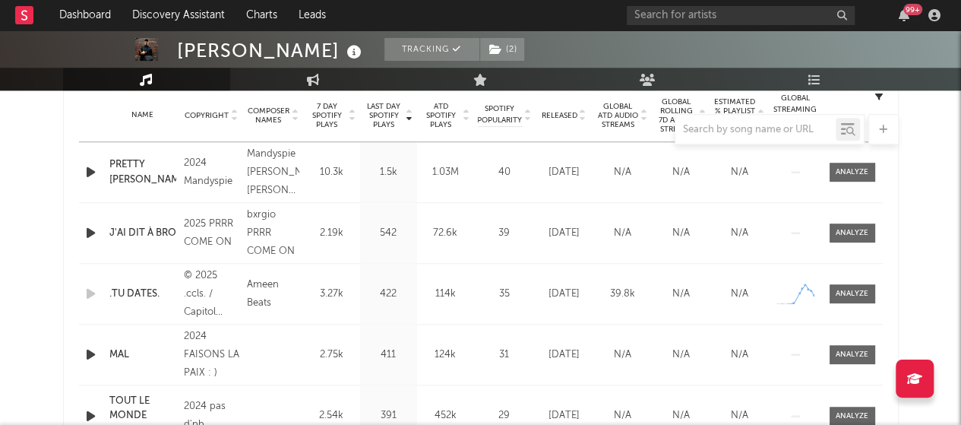
scroll to position [640, 0]
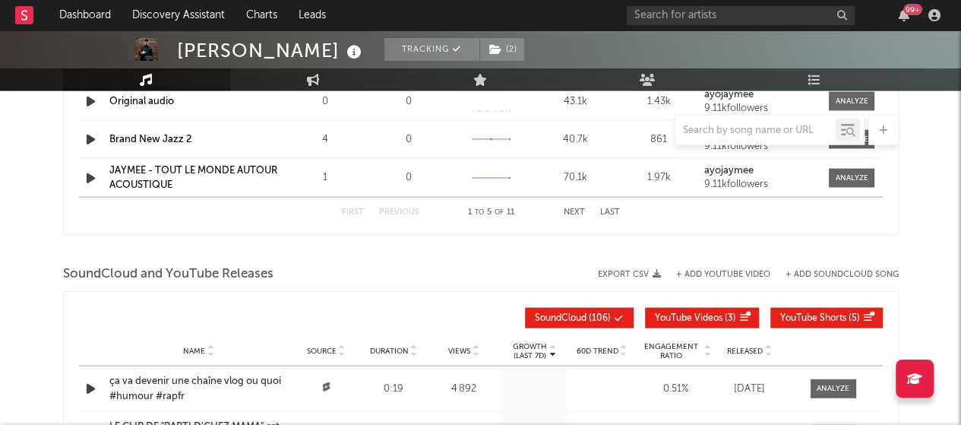
scroll to position [1289, 0]
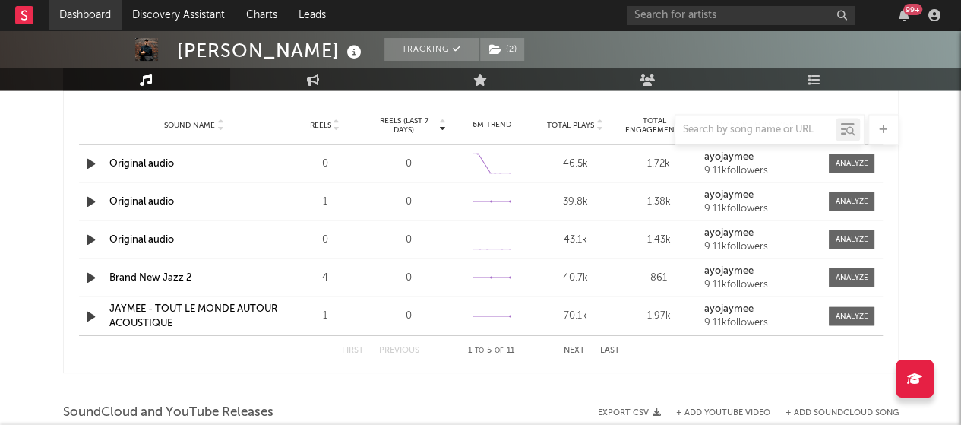
click at [89, 11] on link "Dashboard" at bounding box center [85, 15] width 73 height 30
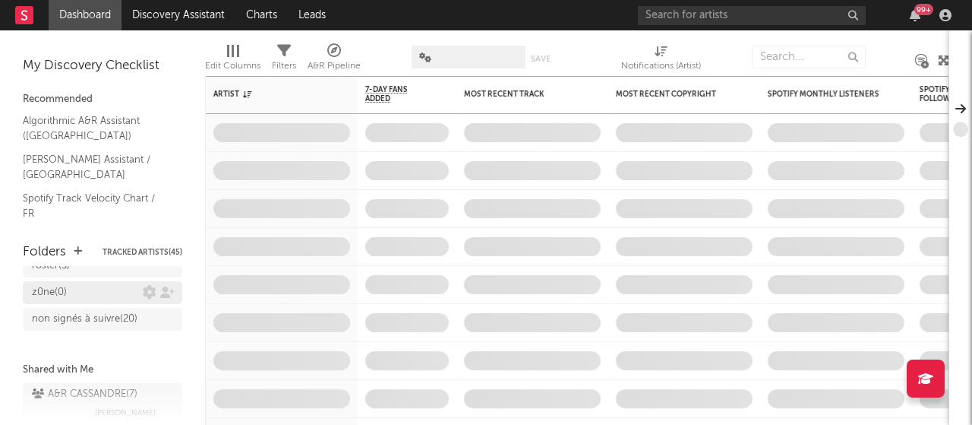
scroll to position [129, 0]
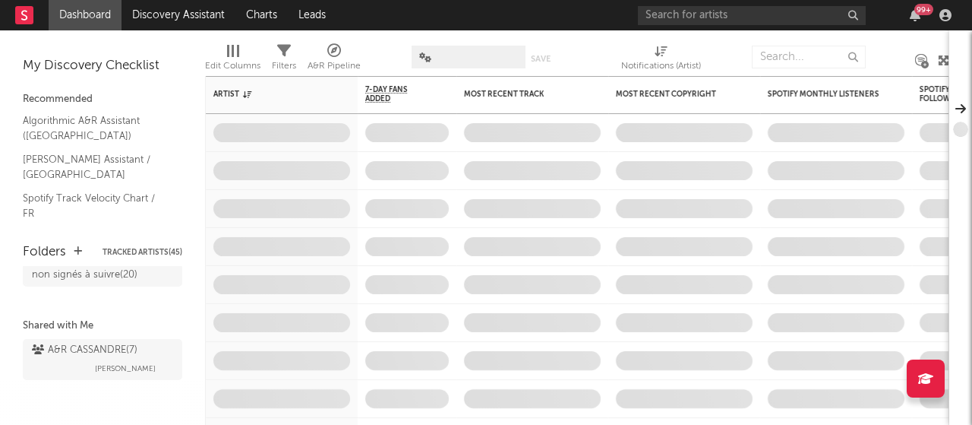
click at [77, 359] on div "A&R CASSANDRE ( 7 ) Justine Monier" at bounding box center [102, 359] width 141 height 36
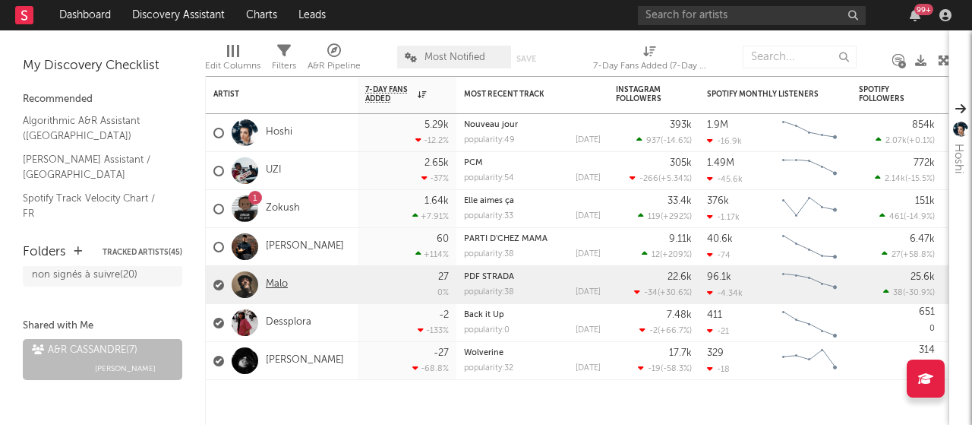
click at [274, 279] on link "Malo" at bounding box center [277, 284] width 22 height 13
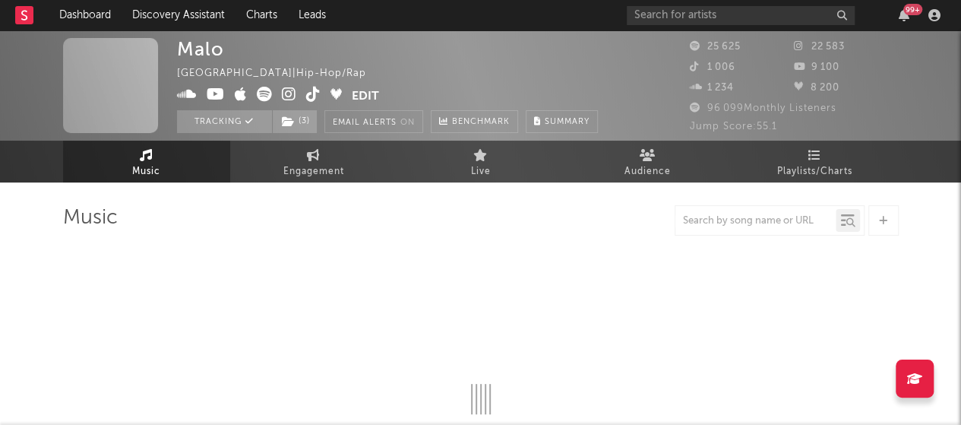
select select "6m"
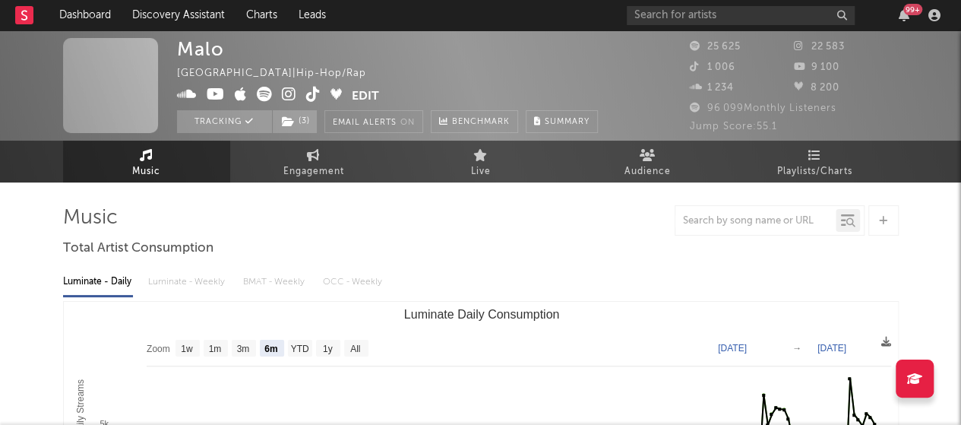
click at [358, 92] on button "Edit" at bounding box center [365, 96] width 27 height 19
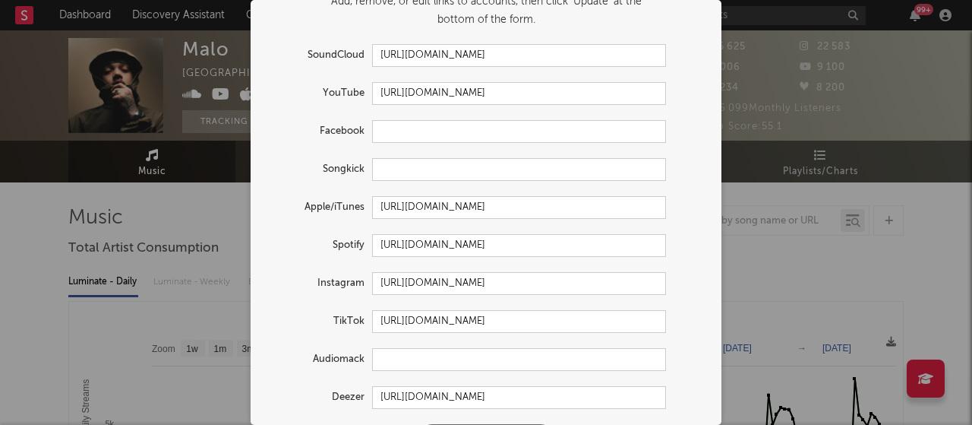
scroll to position [76, 0]
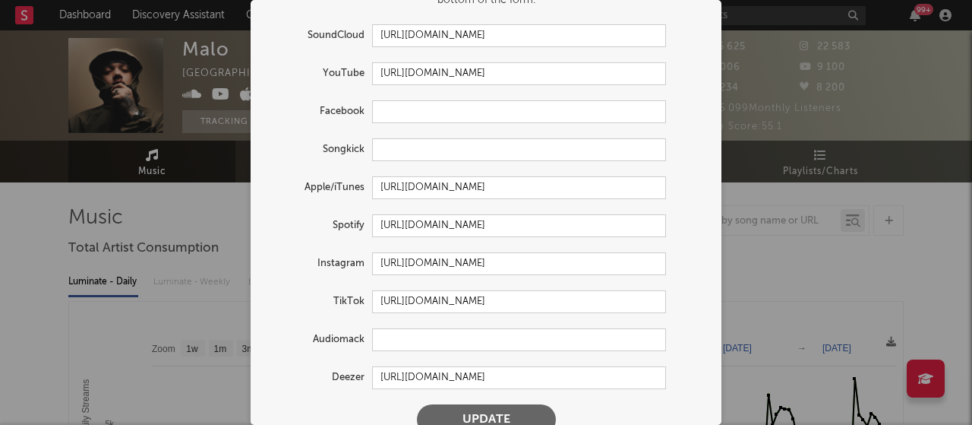
click at [817, 135] on div "× Update Accounts Add, remove, or edit links to accounts, then click 'Update' a…" at bounding box center [486, 212] width 972 height 425
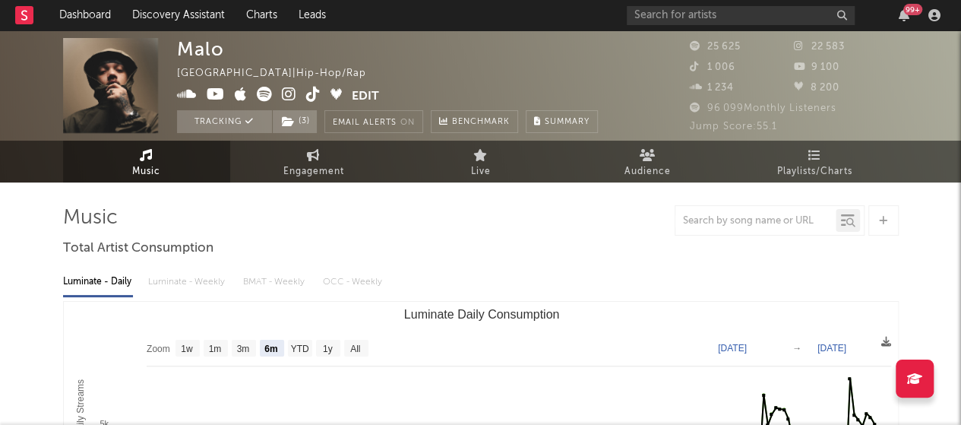
click at [697, 107] on icon at bounding box center [697, 108] width 15 height 10
click at [312, 98] on icon at bounding box center [313, 94] width 14 height 15
click at [287, 91] on icon at bounding box center [289, 94] width 14 height 15
click at [255, 93] on span at bounding box center [264, 96] width 175 height 19
click at [257, 94] on icon at bounding box center [264, 94] width 15 height 15
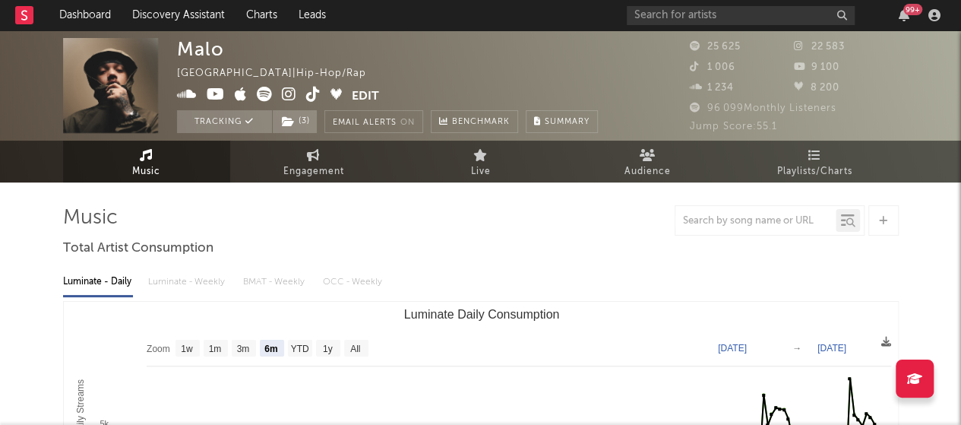
click at [239, 98] on icon at bounding box center [241, 94] width 12 height 15
click at [213, 94] on icon at bounding box center [216, 94] width 18 height 15
click at [357, 94] on button "Edit" at bounding box center [365, 96] width 27 height 19
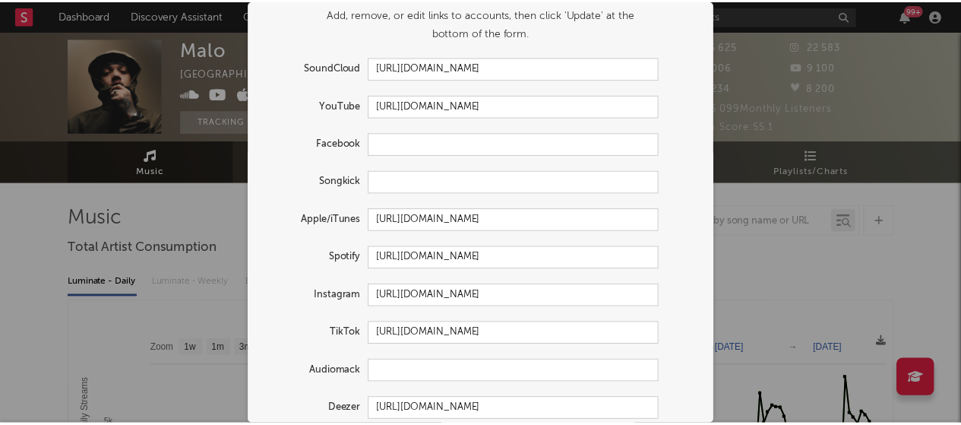
scroll to position [100, 0]
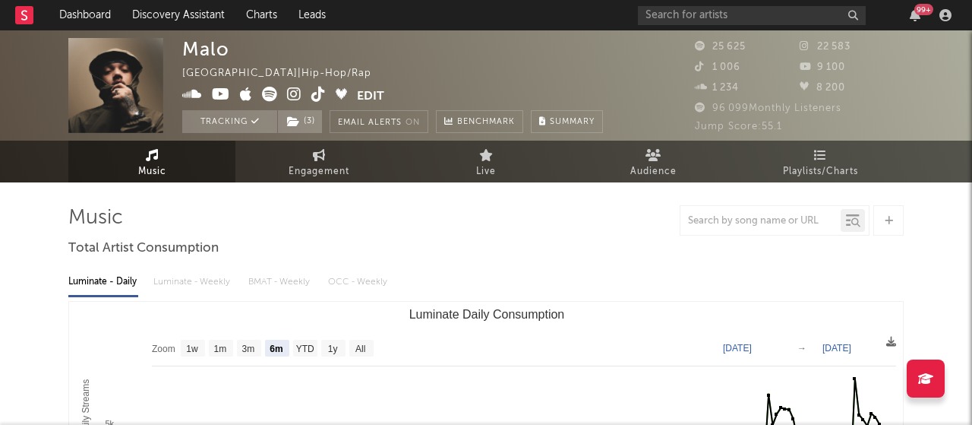
click at [113, 205] on div "× Update Accounts Add, remove, or edit links to accounts, then click 'Update' a…" at bounding box center [486, 212] width 972 height 425
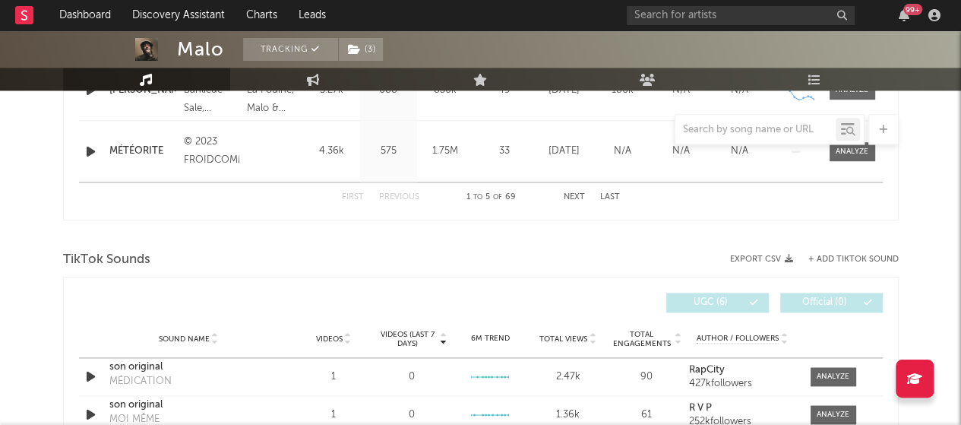
scroll to position [1140, 0]
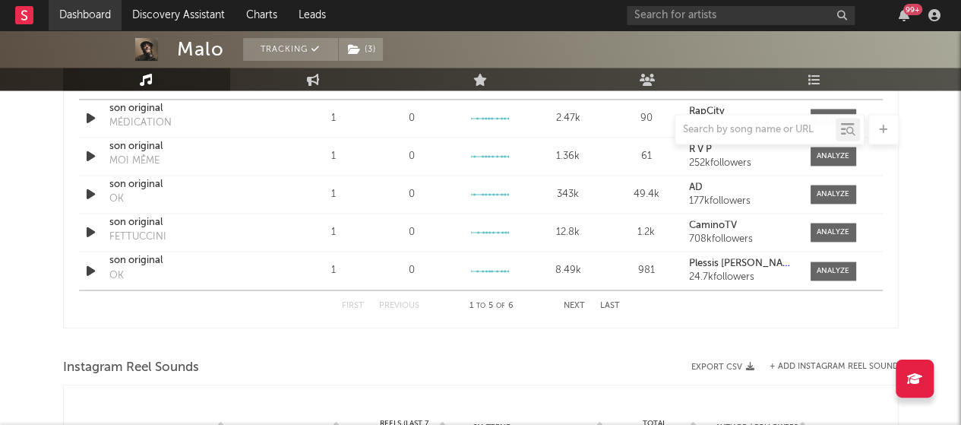
click at [97, 17] on link "Dashboard" at bounding box center [85, 15] width 73 height 30
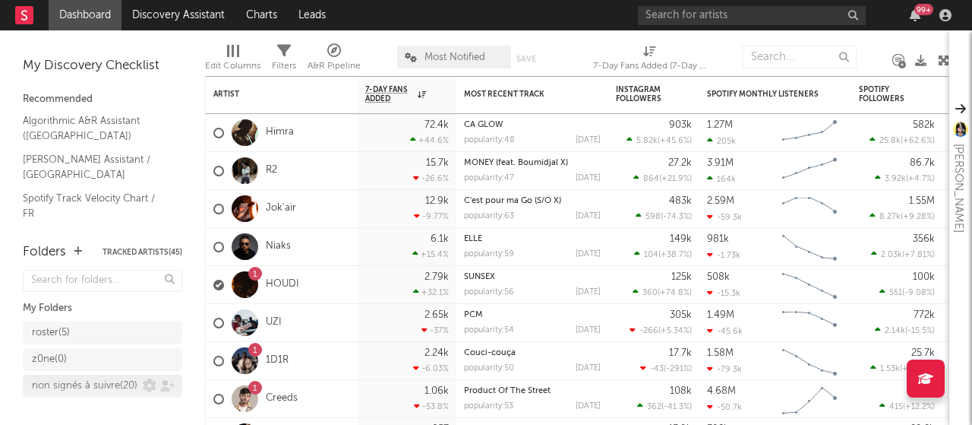
click at [72, 395] on div "non signés à suivre ( 20 )" at bounding box center [85, 386] width 106 height 18
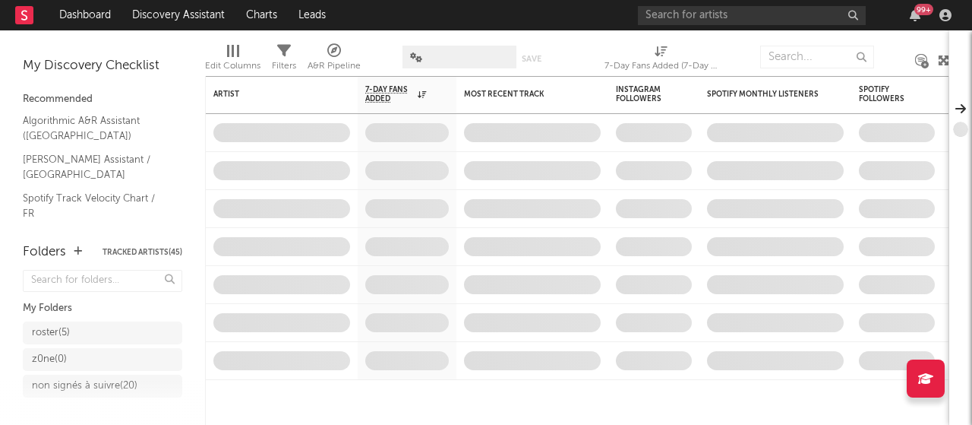
scroll to position [129, 0]
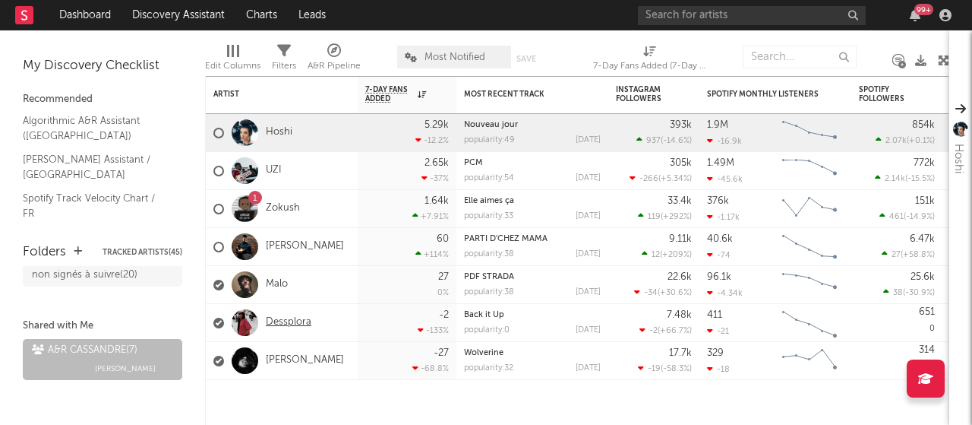
click at [287, 329] on link "Dessplora" at bounding box center [289, 322] width 46 height 13
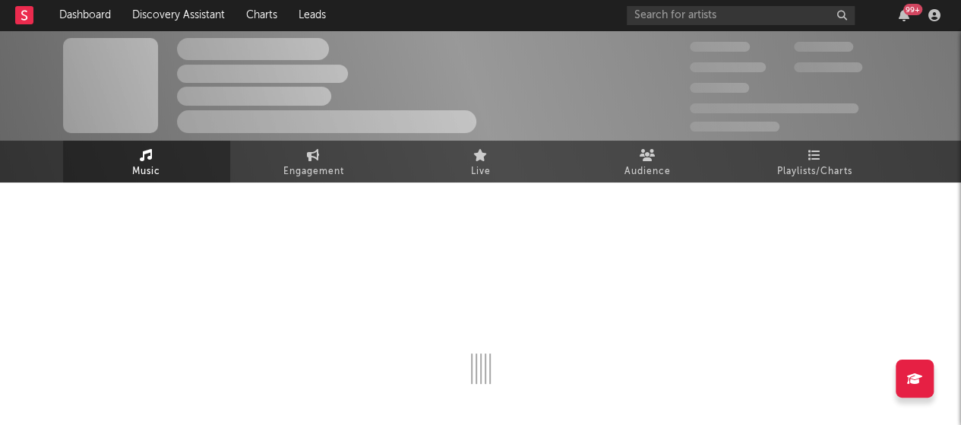
select select "6m"
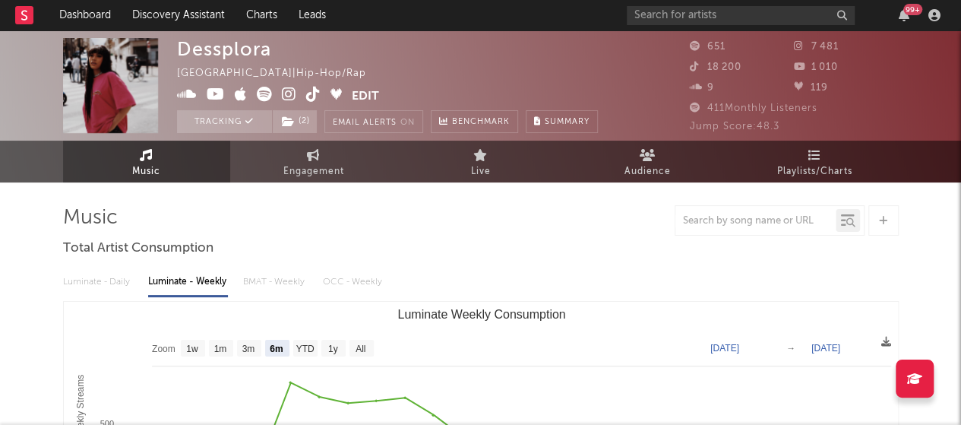
click at [361, 92] on button "Edit" at bounding box center [365, 96] width 27 height 19
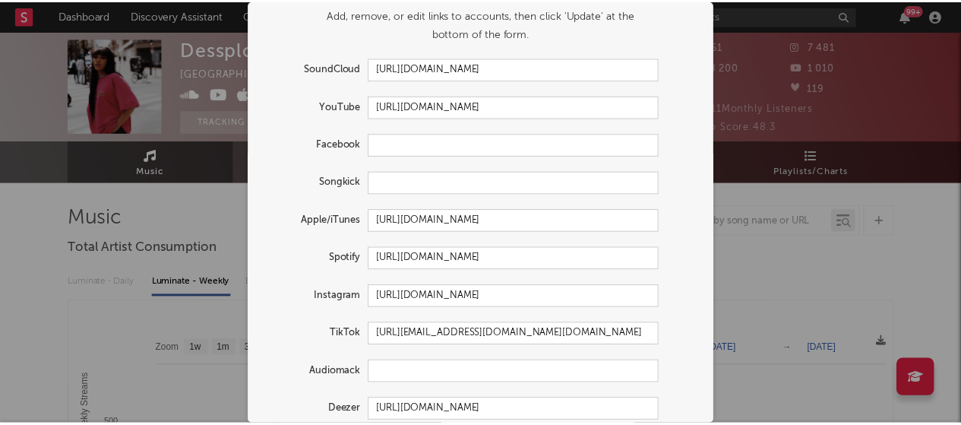
scroll to position [76, 0]
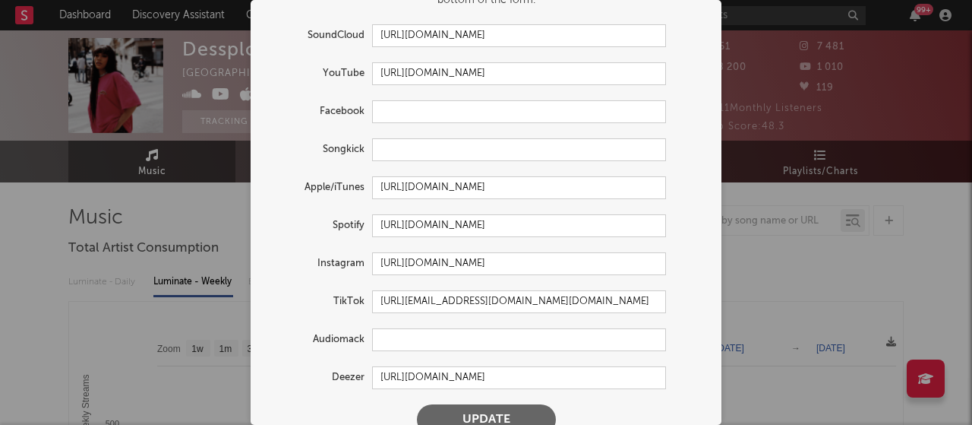
click at [143, 228] on div "× Update Accounts Add, remove, or edit links to accounts, then click 'Update' a…" at bounding box center [486, 212] width 972 height 425
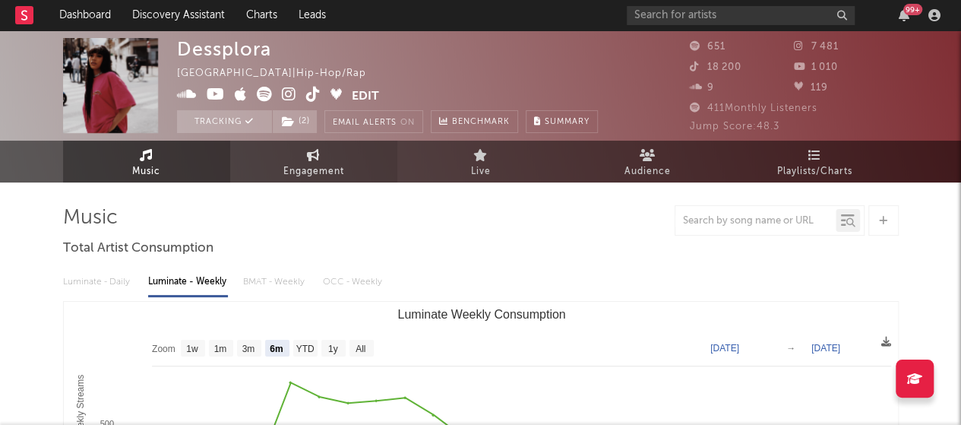
click at [302, 147] on link "Engagement" at bounding box center [313, 162] width 167 height 42
select select "1w"
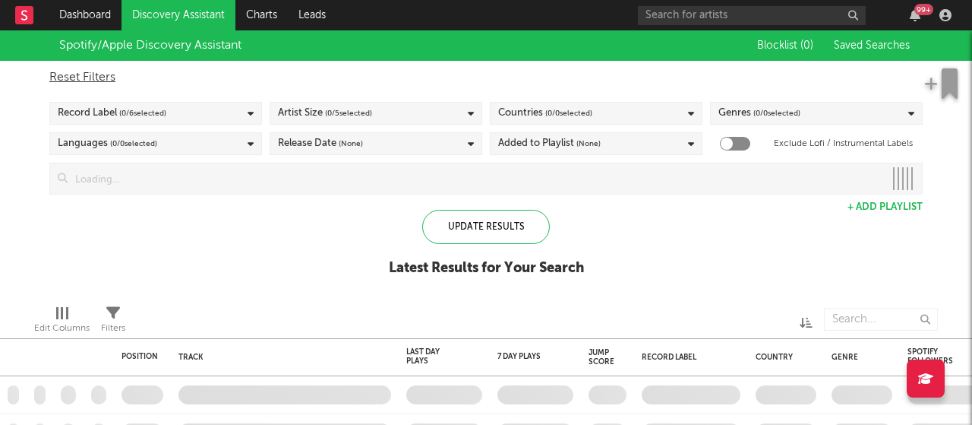
checkbox input "true"
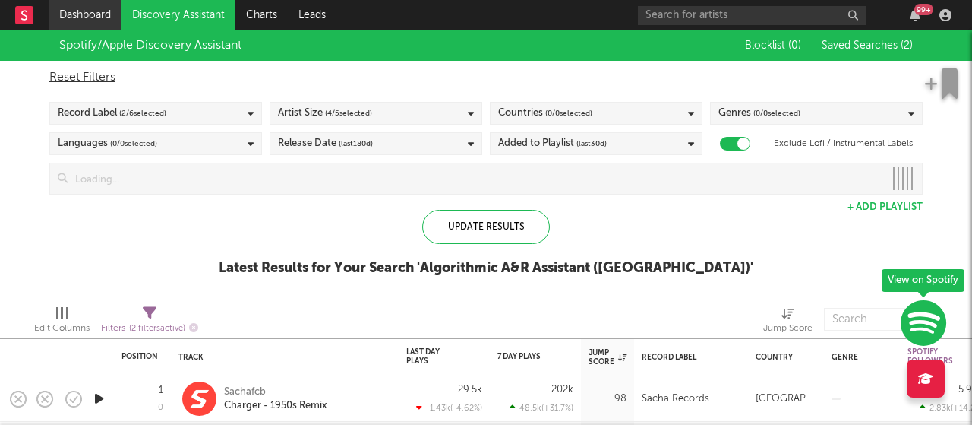
click at [87, 23] on link "Dashboard" at bounding box center [85, 15] width 73 height 30
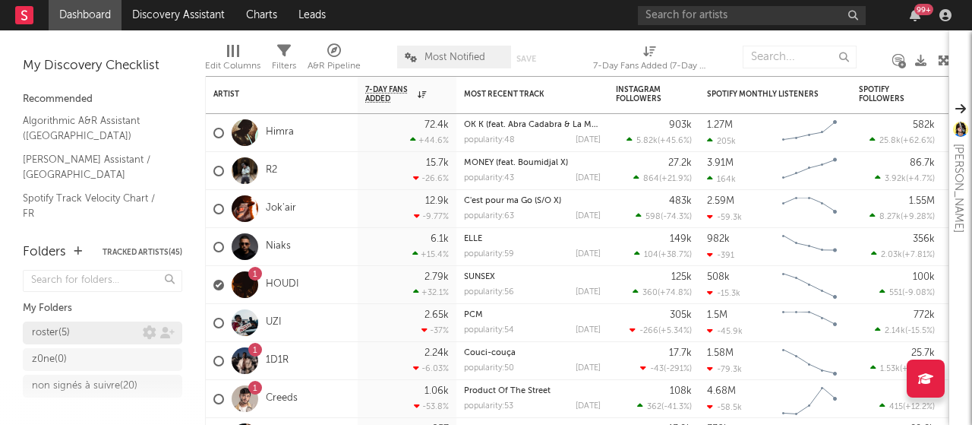
click at [53, 337] on div "roster ( 5 )" at bounding box center [51, 333] width 38 height 18
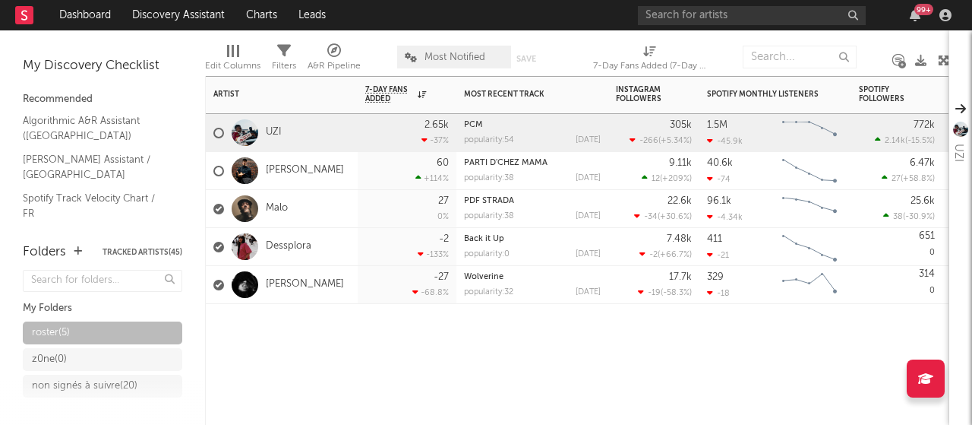
click at [369, 387] on div "Artist Notifications 7-Day Fans Added WoW % Change Most Recent Track Popularity…" at bounding box center [577, 250] width 745 height 349
click at [729, 361] on div "Artist Notifications 7-Day Fans Added WoW % Change Most Recent Track Popularity…" at bounding box center [577, 250] width 745 height 349
drag, startPoint x: 155, startPoint y: 266, endPoint x: 131, endPoint y: 296, distance: 38.3
drag, startPoint x: 131, startPoint y: 296, endPoint x: 69, endPoint y: 395, distance: 117.0
click at [69, 395] on div "non signés à suivre ( 20 )" at bounding box center [103, 386] width 160 height 23
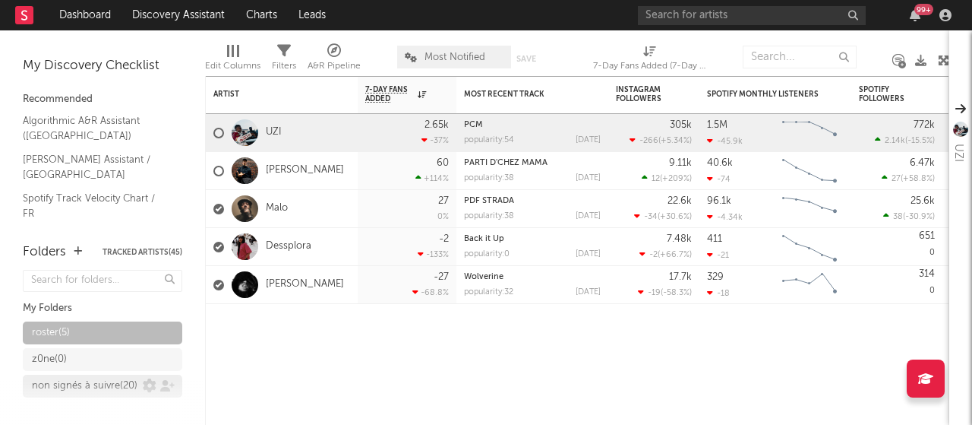
click at [68, 394] on div "non signés à suivre ( 20 )" at bounding box center [85, 386] width 106 height 18
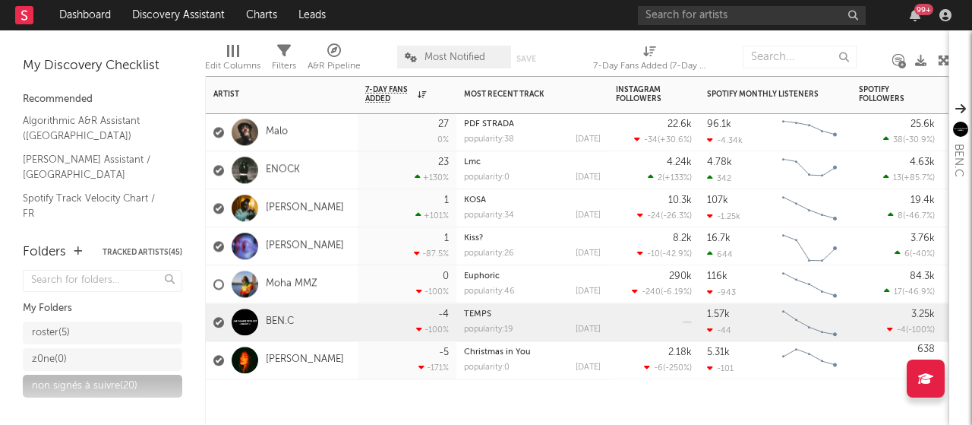
click at [296, 397] on div at bounding box center [282, 402] width 152 height 46
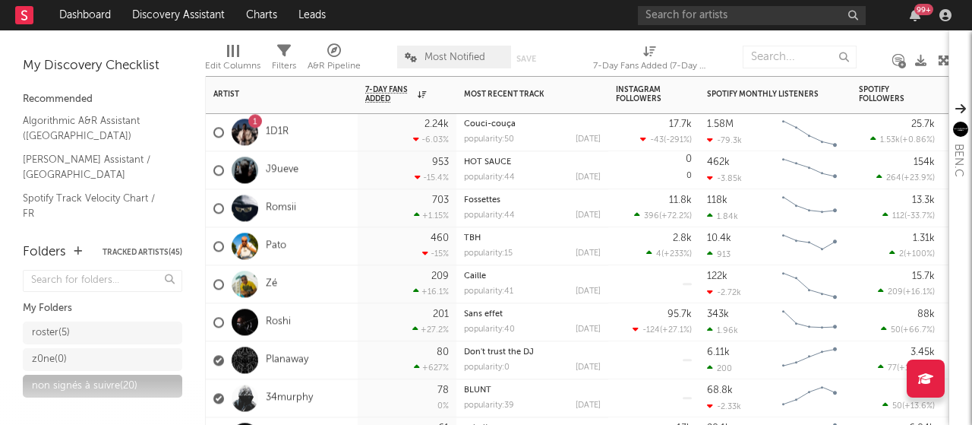
click at [336, 205] on div "Romsii" at bounding box center [282, 208] width 152 height 38
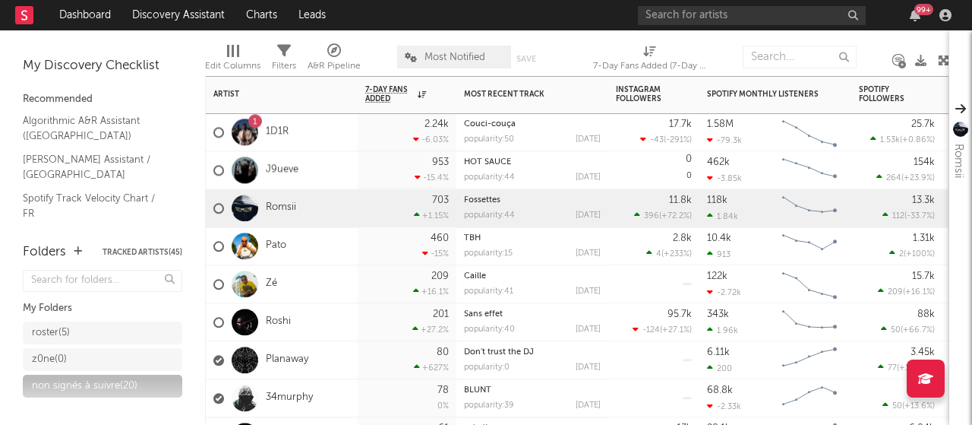
click at [343, 265] on div "Zé" at bounding box center [282, 284] width 152 height 38
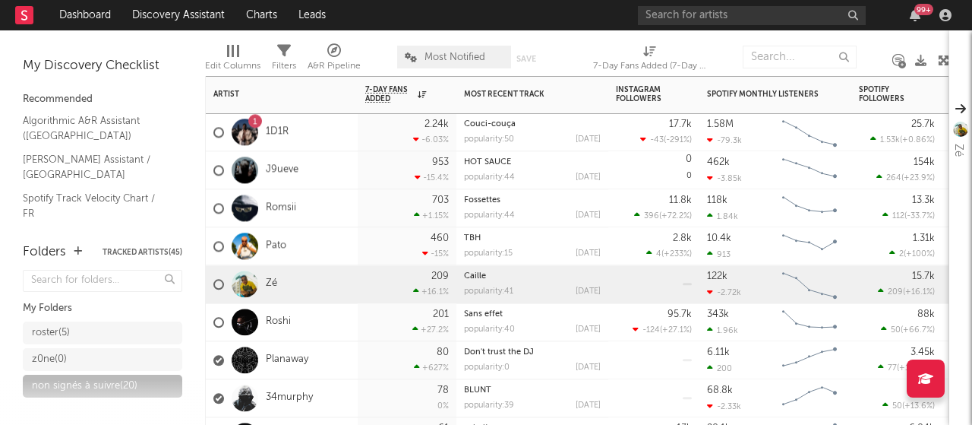
click at [311, 146] on div "1 1D1R" at bounding box center [282, 132] width 152 height 38
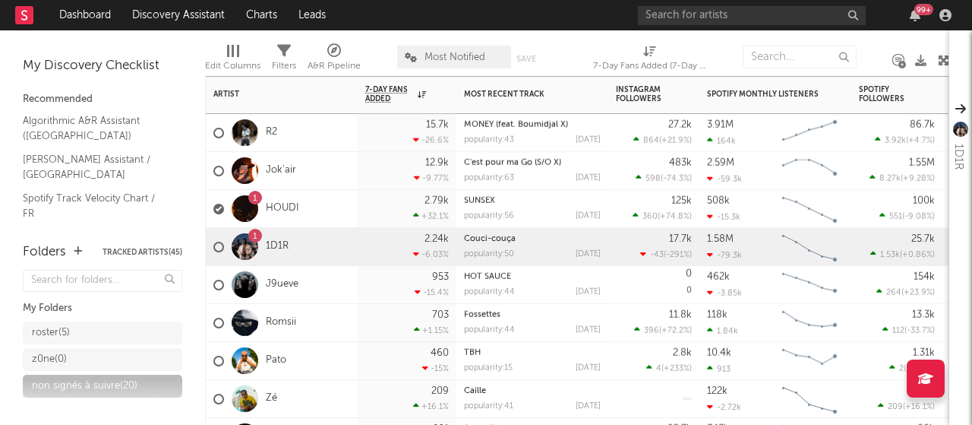
click at [331, 127] on div "R2" at bounding box center [282, 133] width 152 height 38
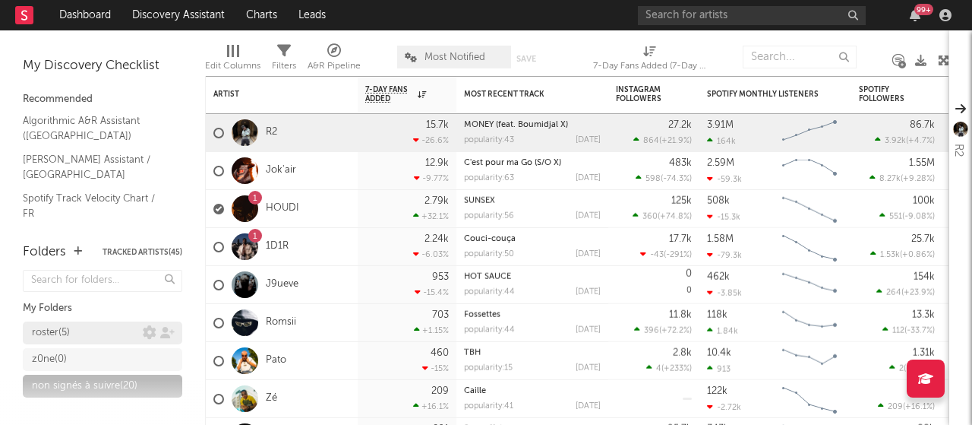
click at [43, 331] on div "roster ( 5 )" at bounding box center [51, 333] width 38 height 18
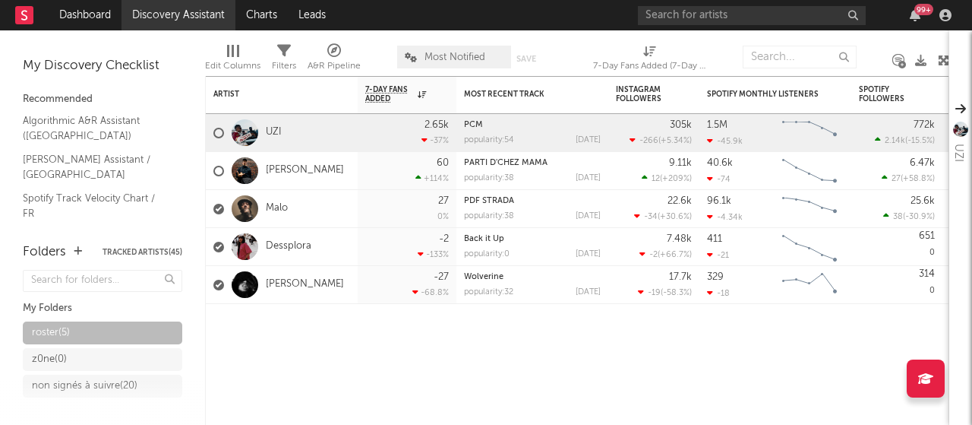
click at [151, 5] on link "Discovery Assistant" at bounding box center [179, 15] width 114 height 30
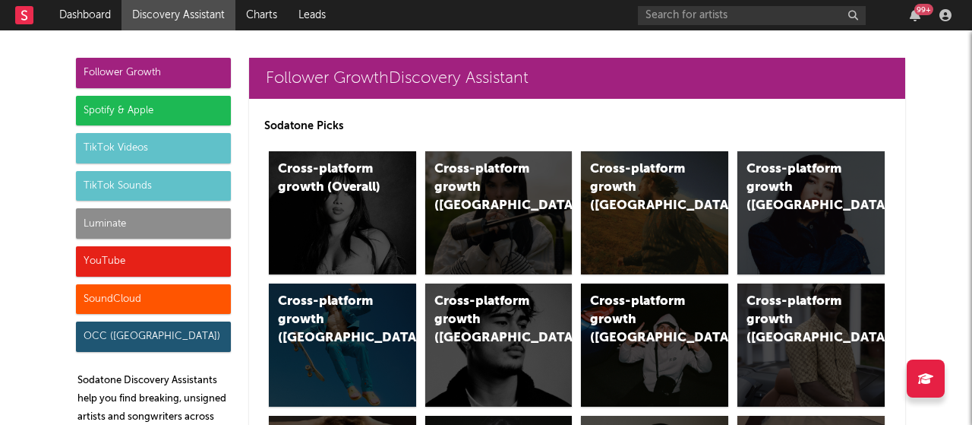
click at [476, 118] on p "Sodatone Picks" at bounding box center [577, 126] width 626 height 18
click at [579, 121] on p "Sodatone Picks" at bounding box center [577, 126] width 626 height 18
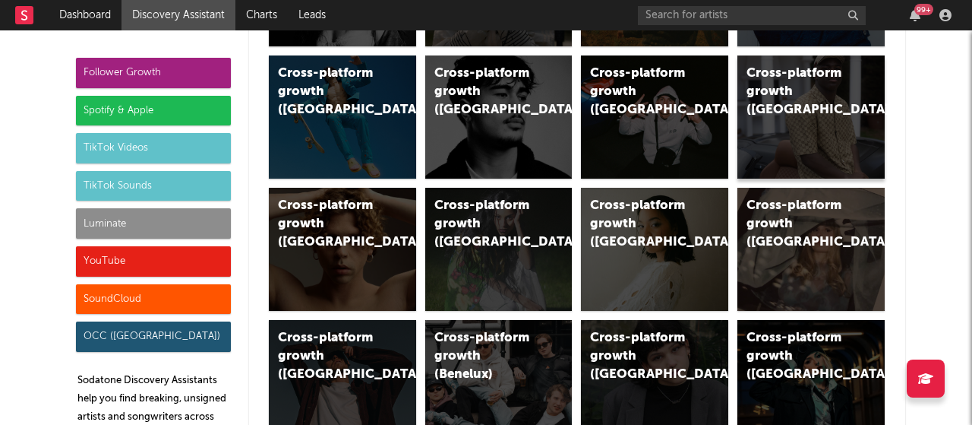
click at [769, 109] on div "Cross-platform growth (France)" at bounding box center [811, 116] width 147 height 123
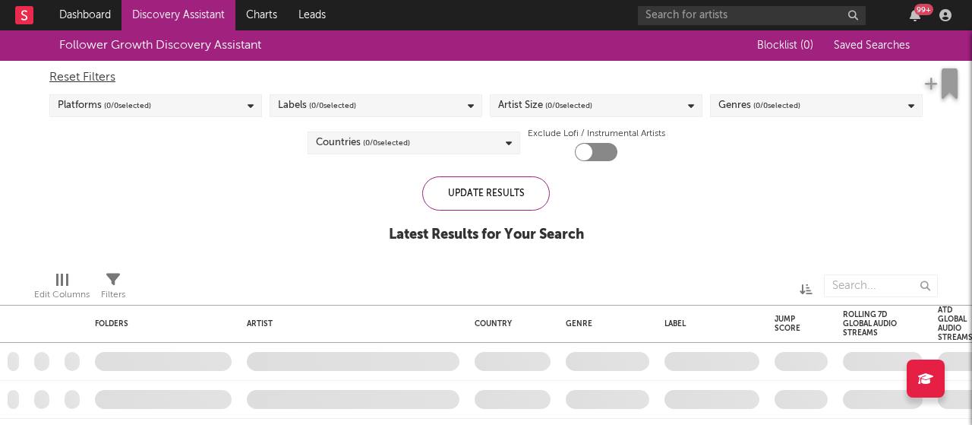
checkbox input "true"
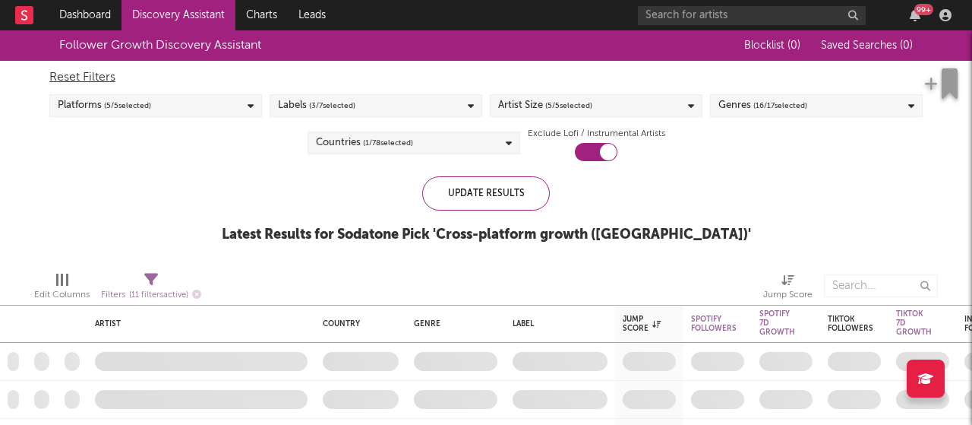
click at [79, 233] on div "Follower Growth Discovery Assistant Blocklist ( 0 ) Saved Searches ( 0 ) Reset …" at bounding box center [486, 144] width 972 height 229
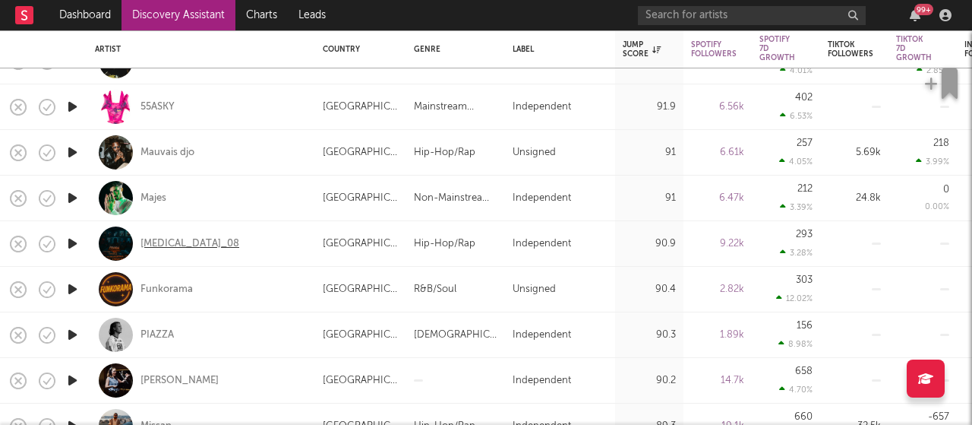
click at [182, 244] on div "Paranoia_08" at bounding box center [190, 244] width 99 height 14
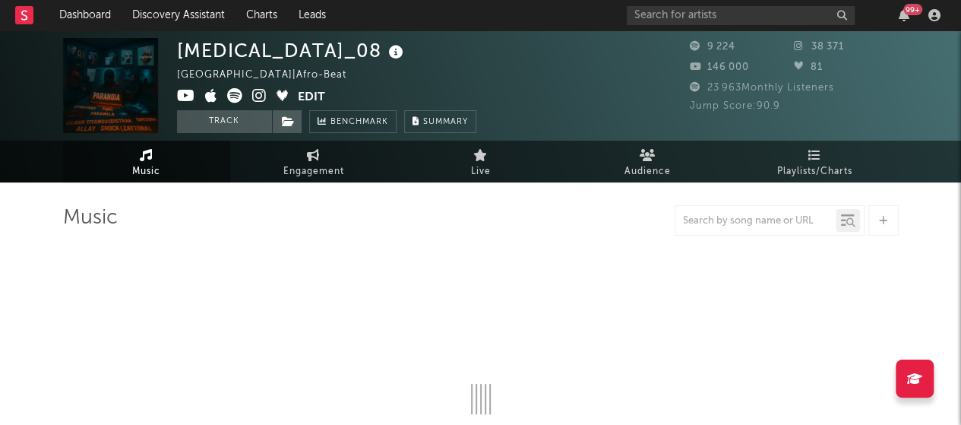
select select "1w"
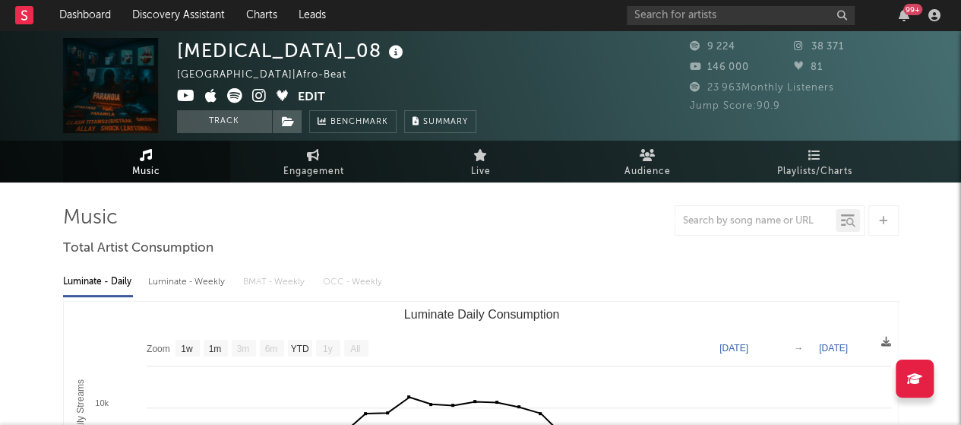
click at [29, 178] on div "Music Engagement Live Audience Playlists/Charts" at bounding box center [480, 162] width 961 height 42
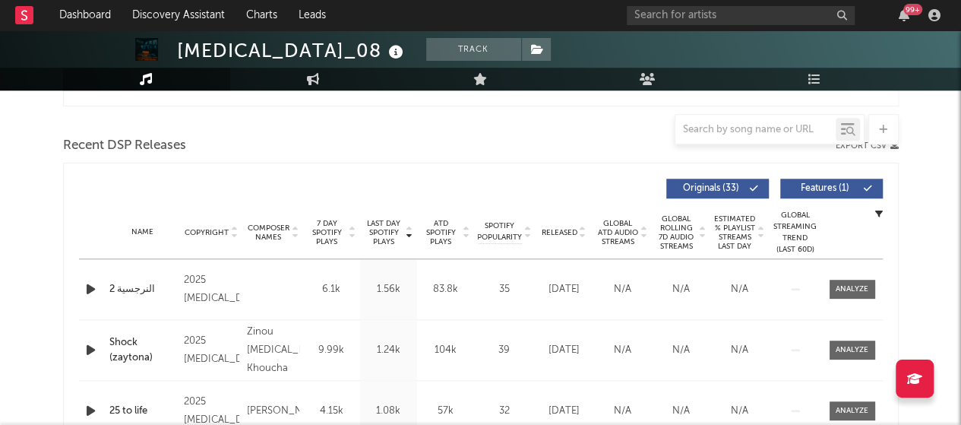
scroll to position [608, 0]
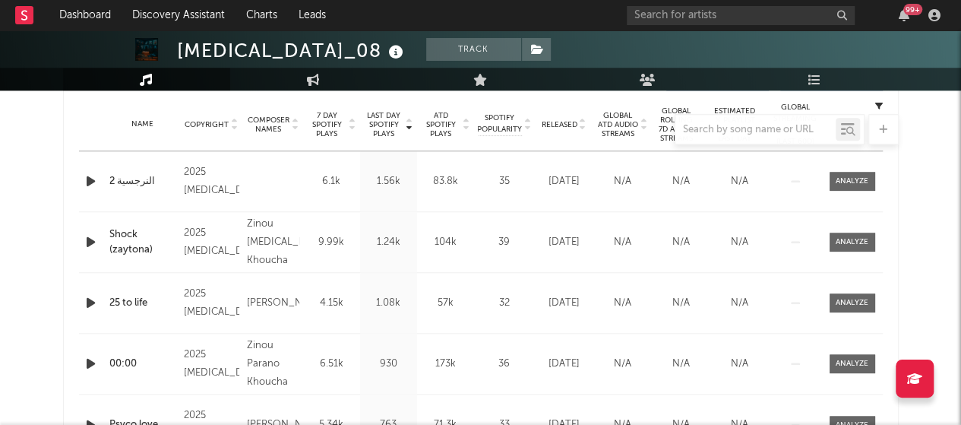
click at [251, 243] on div "Zinou Paranoia Khoucha" at bounding box center [273, 242] width 52 height 55
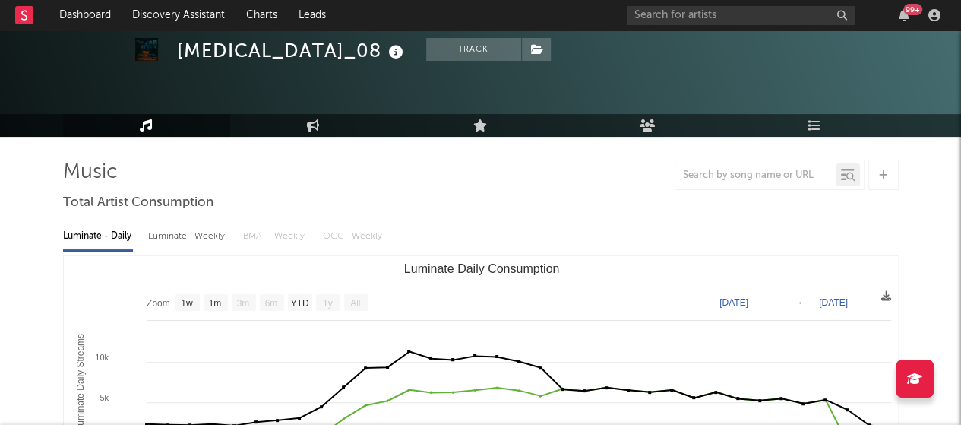
scroll to position [0, 0]
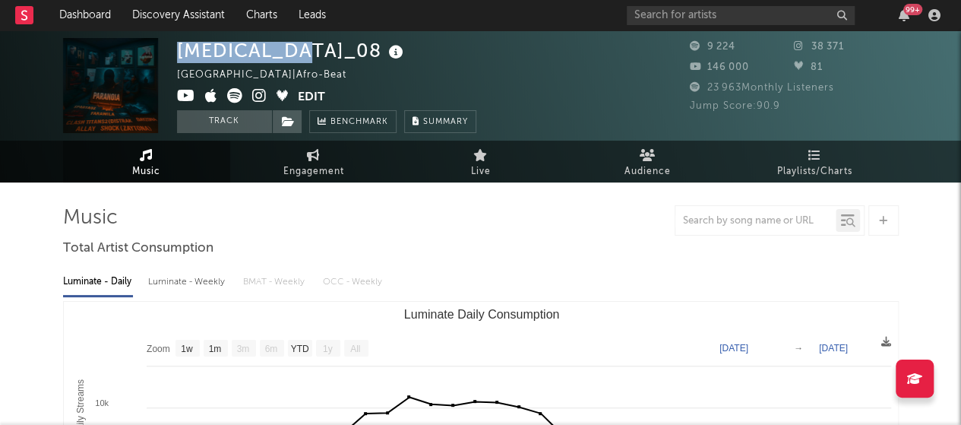
drag, startPoint x: 295, startPoint y: 49, endPoint x: 181, endPoint y: 52, distance: 114.0
click at [181, 52] on div "Paranoia_08" at bounding box center [292, 50] width 230 height 25
copy div "Paranoia_08"
click at [260, 65] on div "Paranoia_08 France | Afro-Beat Edit Track Benchmark Summary" at bounding box center [326, 85] width 299 height 95
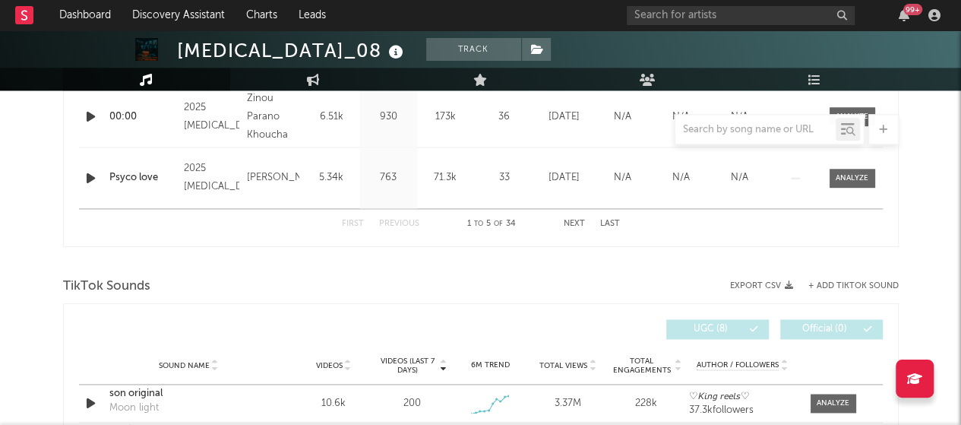
scroll to position [988, 0]
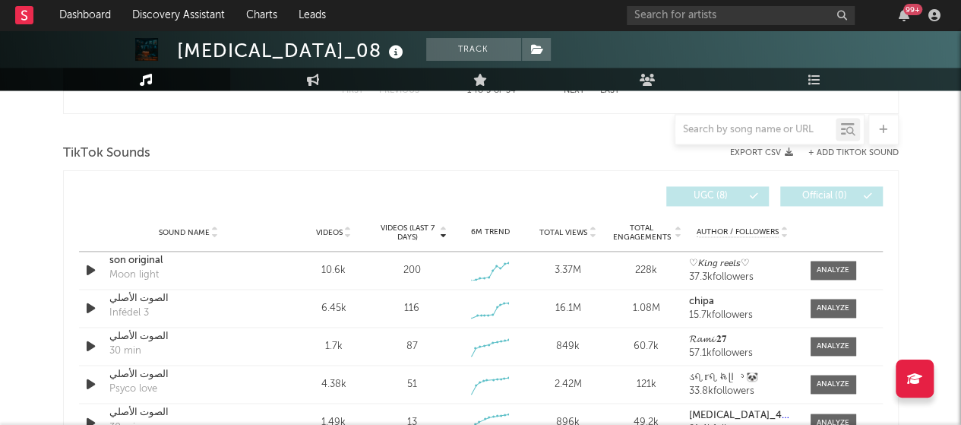
click at [28, 204] on div "Paranoia_08 Track France | Afro-Beat Edit Track Benchmark Summary 9 224 38 371 …" at bounding box center [480, 190] width 961 height 2295
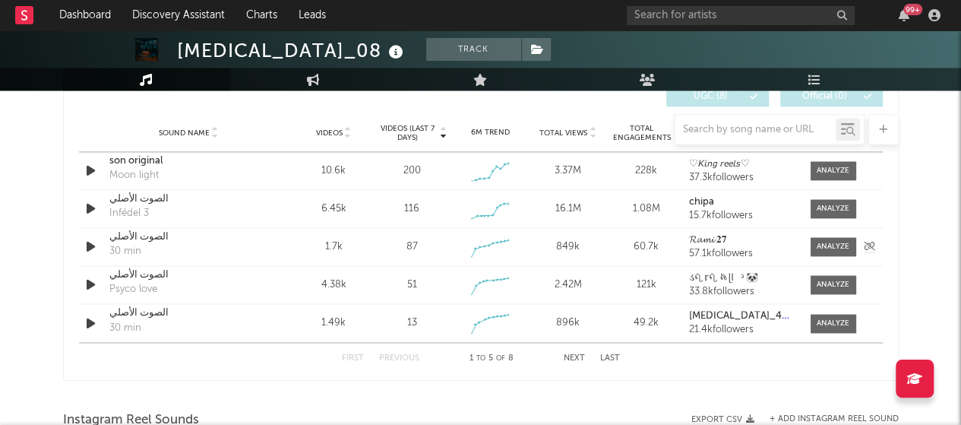
scroll to position [1064, 0]
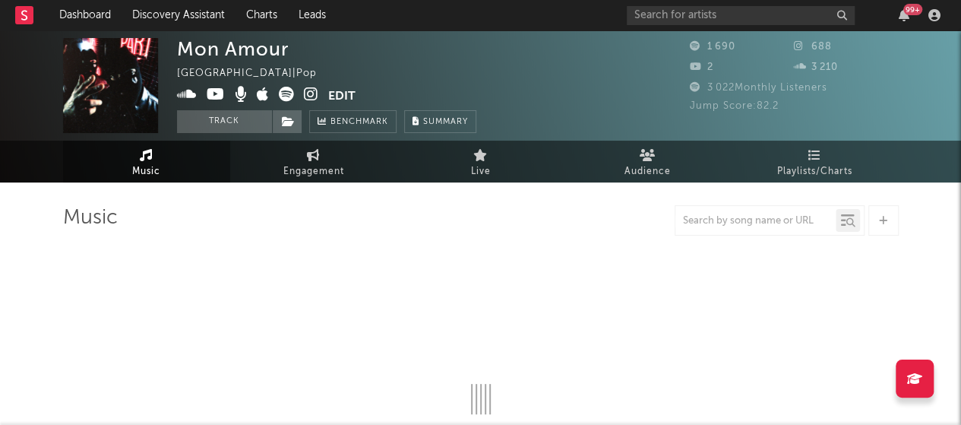
select select "1w"
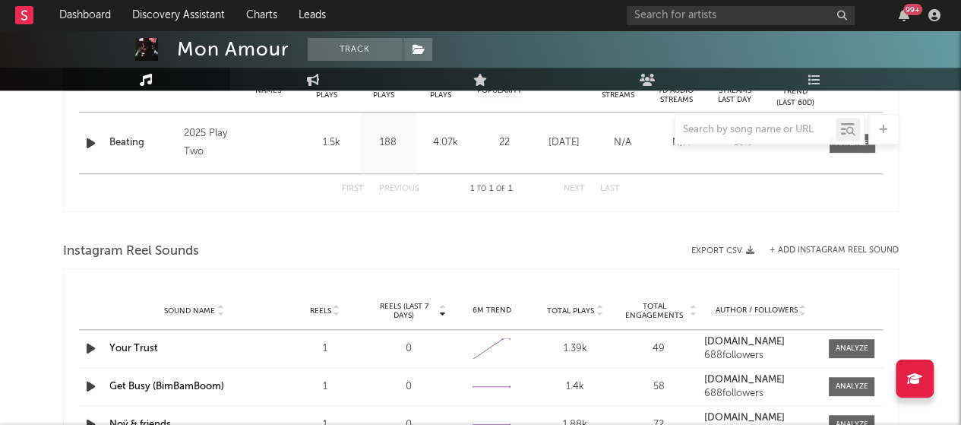
scroll to position [836, 0]
